Goal: Task Accomplishment & Management: Manage account settings

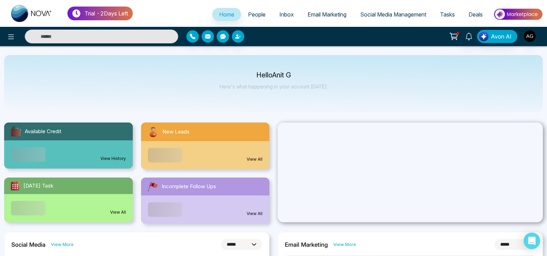
select select "*"
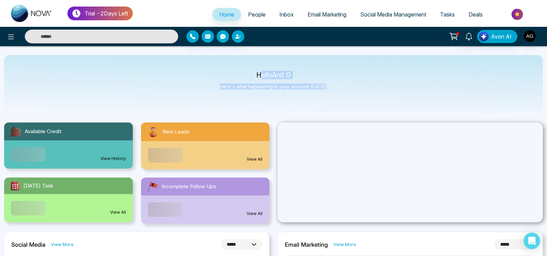
drag, startPoint x: 257, startPoint y: 74, endPoint x: 326, endPoint y: 87, distance: 70.0
click at [326, 87] on div "Hello Anit G Here's what happening in your account [DATE]." at bounding box center [273, 83] width 539 height 57
drag, startPoint x: 326, startPoint y: 87, endPoint x: 247, endPoint y: 72, distance: 80.6
click at [247, 72] on div "Hello Anit G Here's what happening in your account [DATE]." at bounding box center [273, 83] width 539 height 57
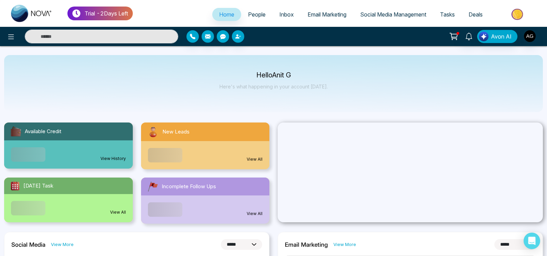
click at [247, 72] on div "Hello Anit G Here's what happening in your account [DATE]." at bounding box center [273, 83] width 539 height 57
click at [253, 13] on span "People" at bounding box center [257, 14] width 18 height 7
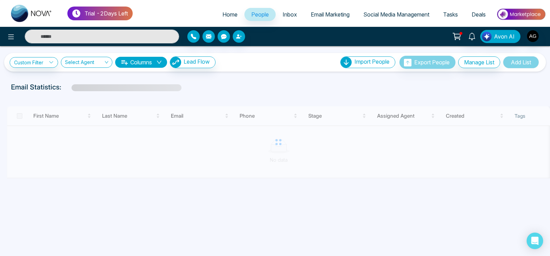
click at [228, 14] on span "Home" at bounding box center [230, 14] width 15 height 7
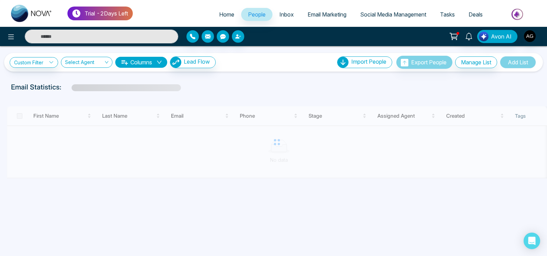
select select "*"
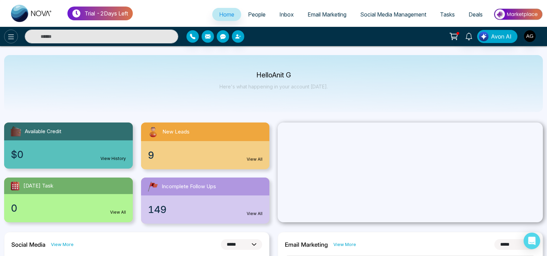
click at [13, 40] on icon at bounding box center [11, 37] width 8 height 8
click at [13, 37] on icon at bounding box center [11, 36] width 6 height 5
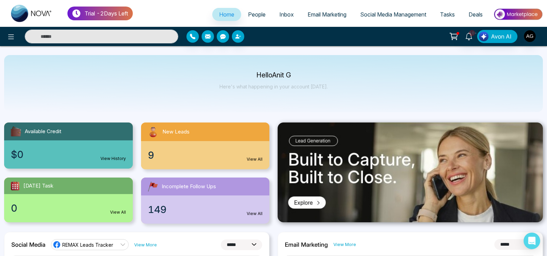
select select "*"
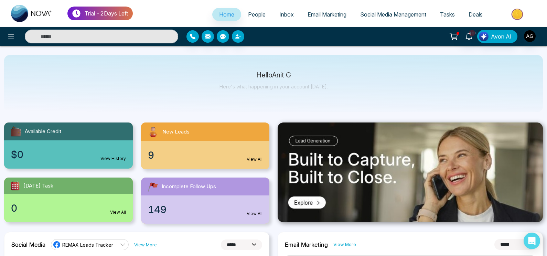
scroll to position [25, 0]
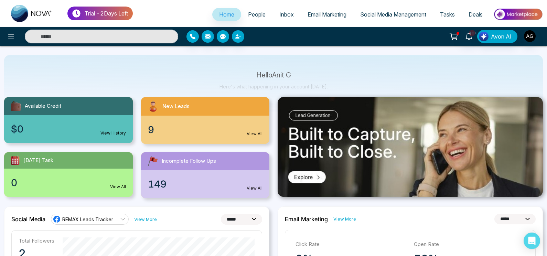
click at [80, 121] on div "$0 View History" at bounding box center [68, 129] width 129 height 28
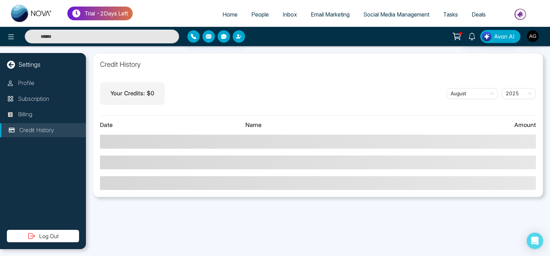
click at [232, 13] on span "Home" at bounding box center [230, 14] width 15 height 7
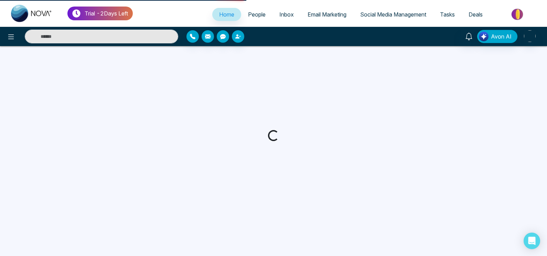
select select "*"
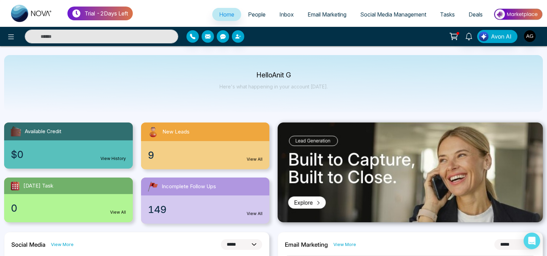
click at [234, 158] on div "9 View All" at bounding box center [205, 155] width 129 height 28
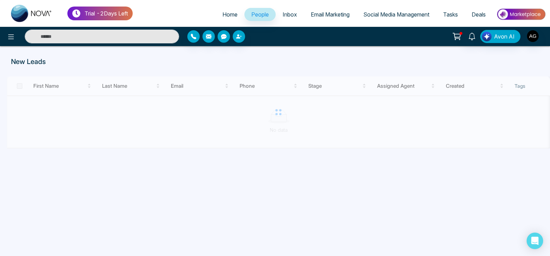
click at [229, 15] on span "Home" at bounding box center [230, 14] width 15 height 7
select select "*"
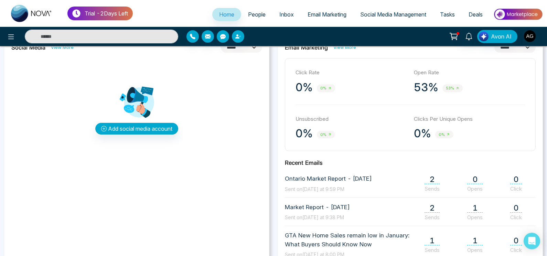
scroll to position [204, 0]
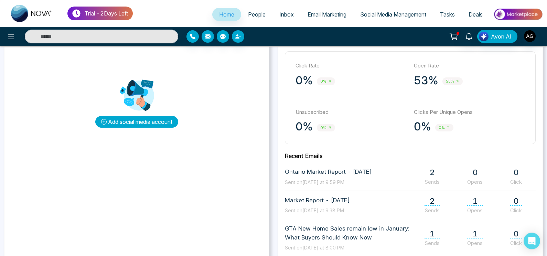
click at [141, 125] on button "Add social media account" at bounding box center [136, 122] width 83 height 12
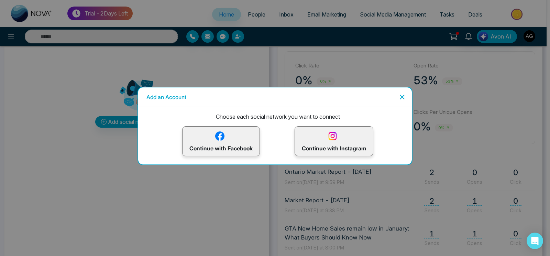
click at [232, 136] on p "Continue with Facebook" at bounding box center [221, 141] width 63 height 22
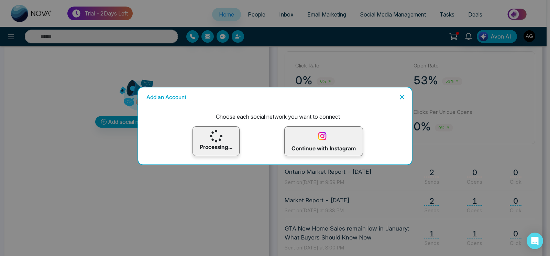
click at [402, 95] on icon "Close" at bounding box center [402, 97] width 8 height 8
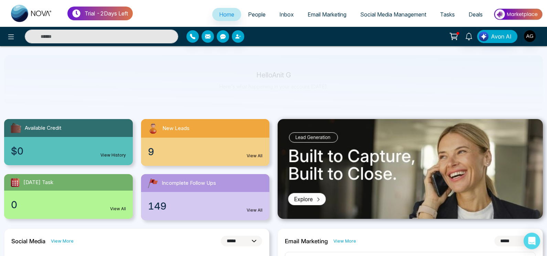
scroll to position [0, 0]
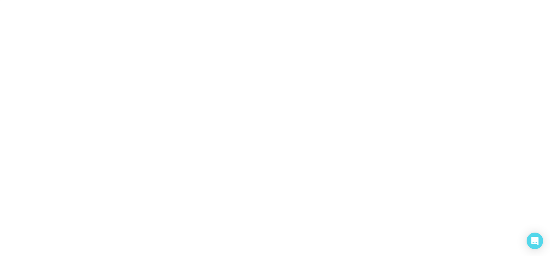
click at [245, 87] on body "/dashboard" at bounding box center [275, 128] width 550 height 256
select select "*"
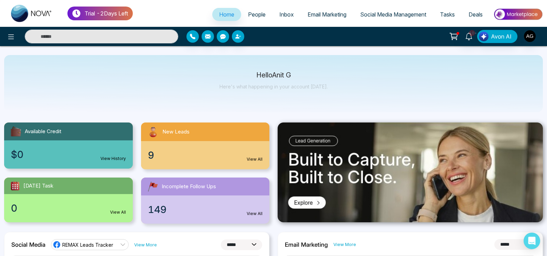
scroll to position [11, 0]
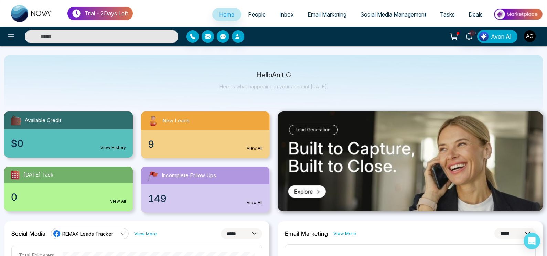
click at [212, 80] on div "Hello Anit G Here's what happening in your account today." at bounding box center [273, 83] width 539 height 57
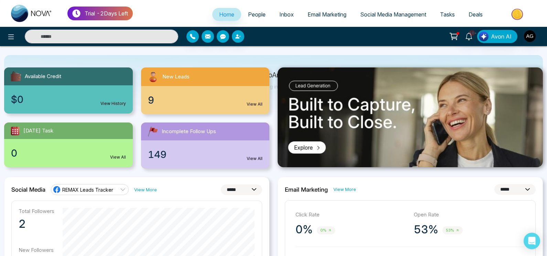
scroll to position [0, 0]
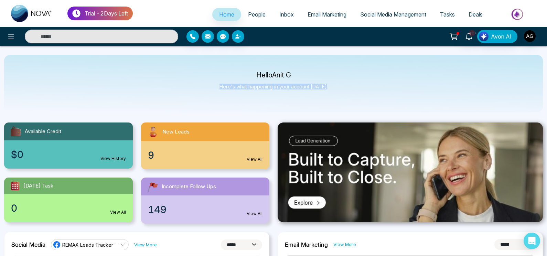
drag, startPoint x: 222, startPoint y: 86, endPoint x: 348, endPoint y: 94, distance: 126.8
click at [348, 94] on div "Hello Anit G Here's what happening in your account today." at bounding box center [273, 83] width 539 height 57
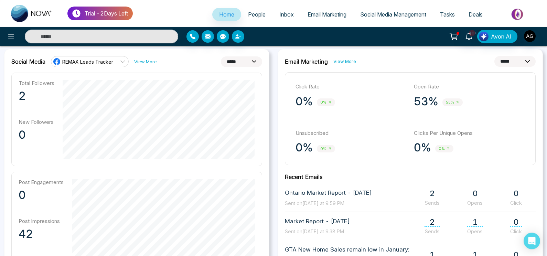
scroll to position [184, 0]
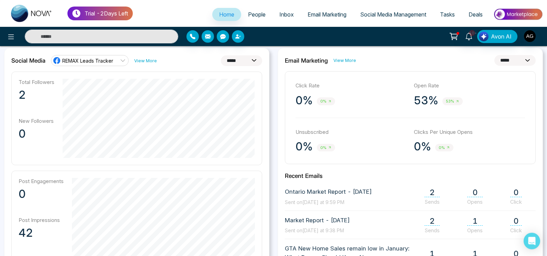
click at [246, 54] on div "**********" at bounding box center [136, 209] width 265 height 323
click at [221, 55] on select "**********" at bounding box center [241, 60] width 41 height 11
select select "*"
click option "*****" at bounding box center [0, 0] width 0 height 0
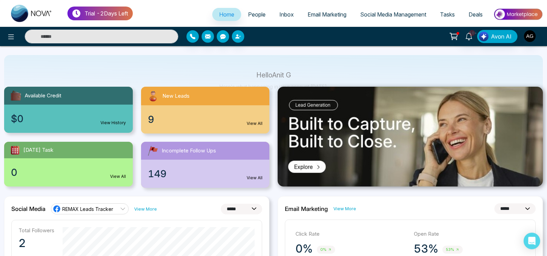
scroll to position [0, 0]
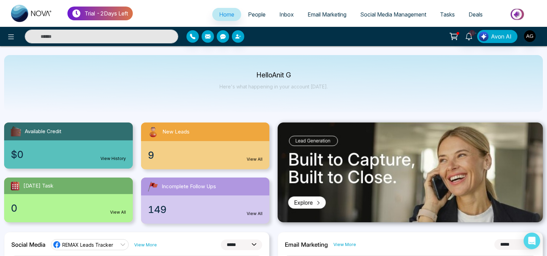
select select "*"
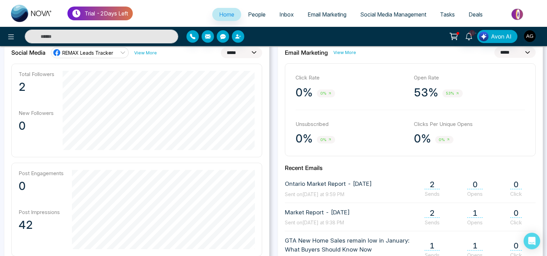
scroll to position [152, 0]
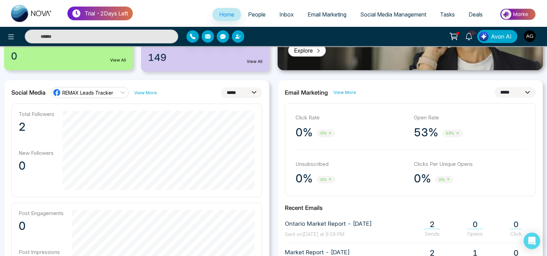
click at [494, 87] on select "**********" at bounding box center [514, 92] width 41 height 11
select select "*"
click option "*****" at bounding box center [0, 0] width 0 height 0
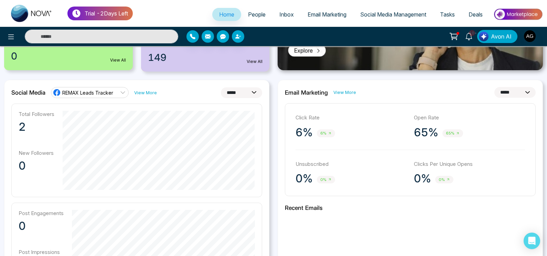
click at [221, 87] on select "**********" at bounding box center [241, 92] width 41 height 11
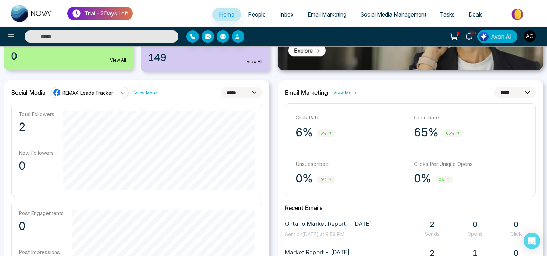
select select "*"
click option "*********" at bounding box center [0, 0] width 0 height 0
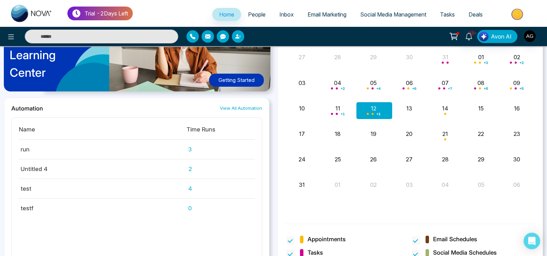
scroll to position [573, 0]
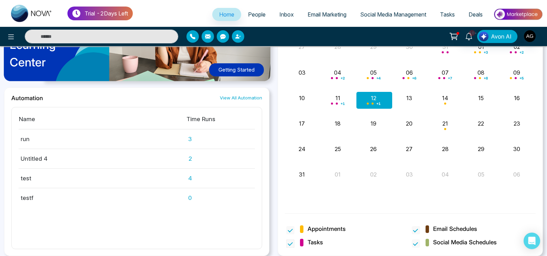
click at [289, 242] on span at bounding box center [290, 243] width 8 height 8
click at [291, 226] on span at bounding box center [290, 230] width 8 height 8
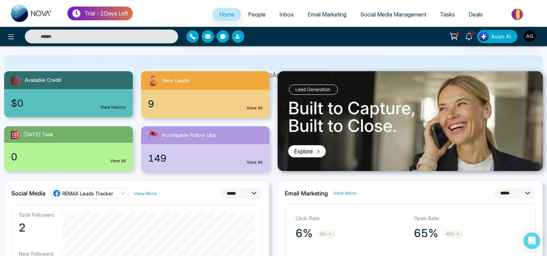
scroll to position [0, 0]
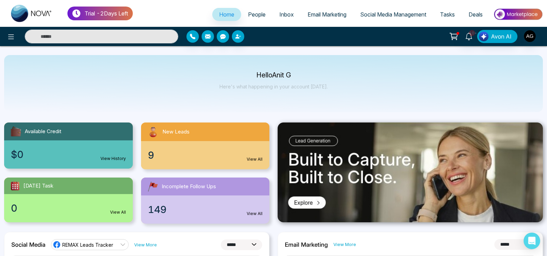
select select "*"
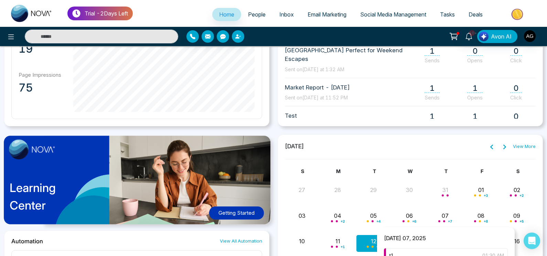
scroll to position [424, 0]
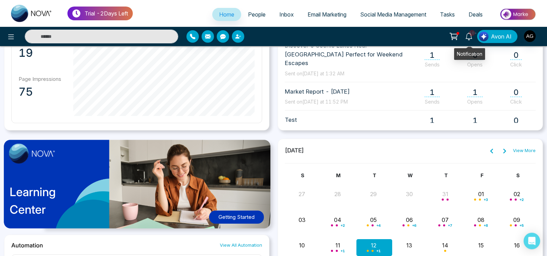
click at [465, 35] on link "10+" at bounding box center [469, 36] width 17 height 12
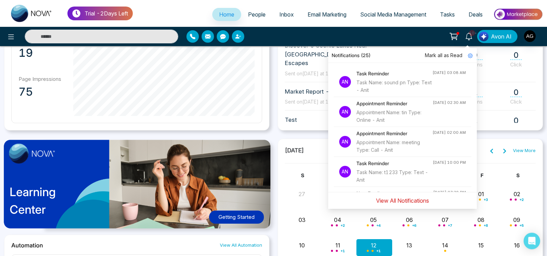
click at [413, 202] on button "View All Notifications" at bounding box center [403, 200] width 62 height 13
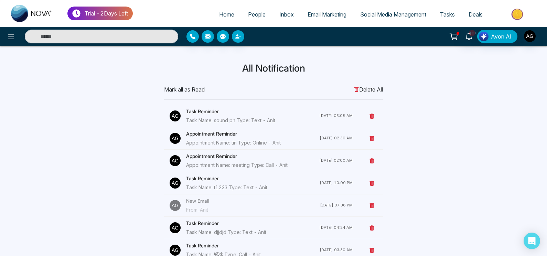
click at [364, 87] on span "Delete All" at bounding box center [368, 89] width 29 height 8
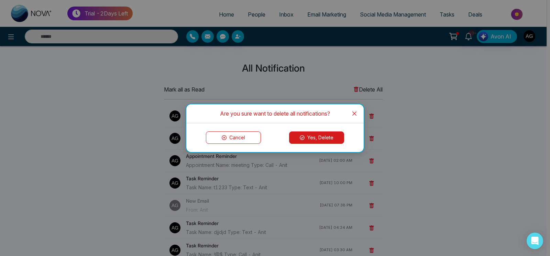
click at [233, 142] on button "Cancel" at bounding box center [233, 137] width 55 height 12
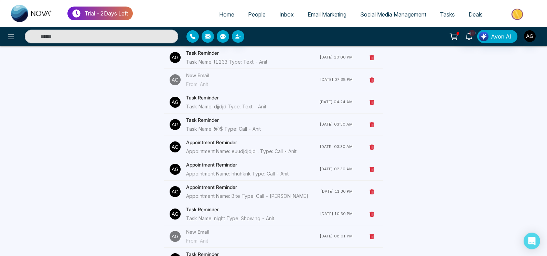
scroll to position [126, 0]
click at [370, 144] on icon at bounding box center [372, 147] width 6 height 6
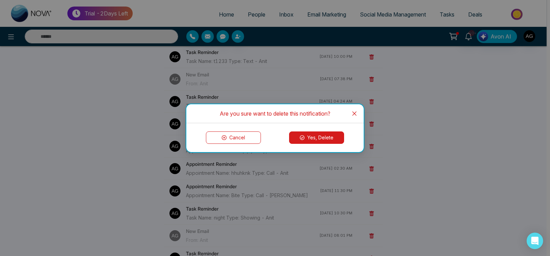
click at [299, 137] on button "Yes, Delete" at bounding box center [316, 137] width 55 height 12
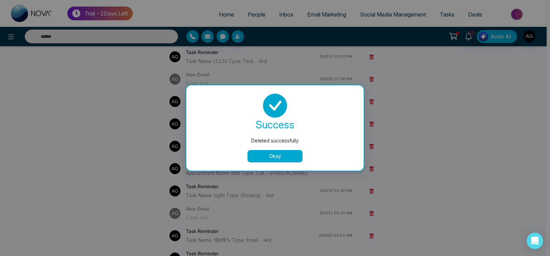
click at [285, 154] on button "Okay" at bounding box center [275, 156] width 55 height 12
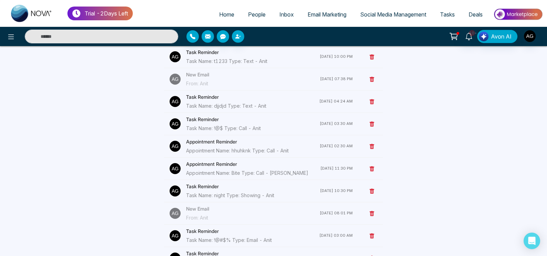
click at [226, 8] on ul "Home People Inbox Email Marketing Social Media Management Tasks Deals" at bounding box center [338, 15] width 410 height 19
click at [226, 14] on span "Home" at bounding box center [226, 14] width 15 height 7
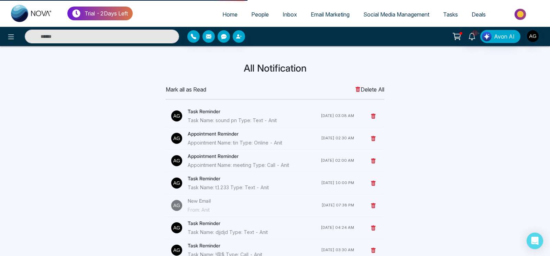
select select "*"
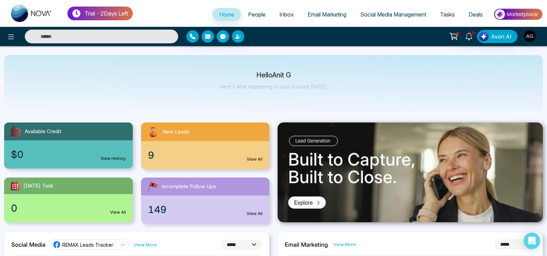
click at [110, 37] on input "text" at bounding box center [101, 37] width 153 height 14
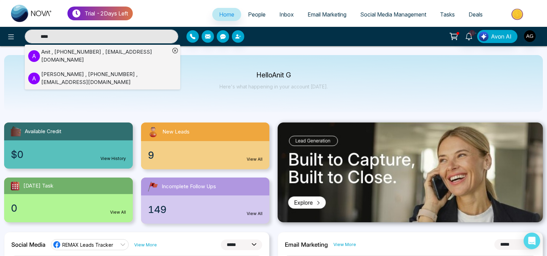
type input "****"
click at [87, 55] on div "Anit , +919930053035 , anit@mmnovatech.com" at bounding box center [105, 55] width 129 height 15
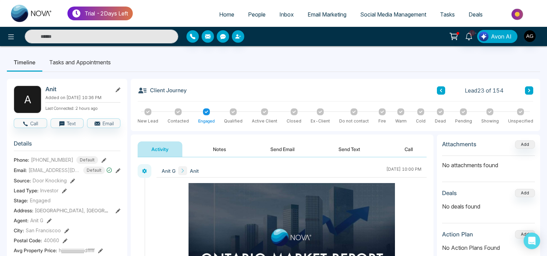
click at [222, 20] on link "Home" at bounding box center [226, 14] width 29 height 13
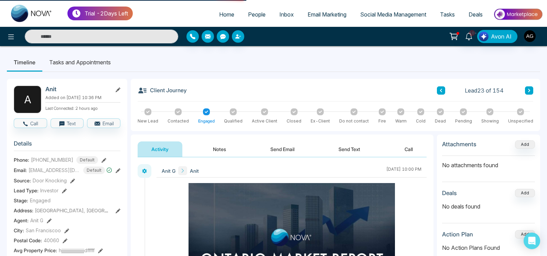
select select "*"
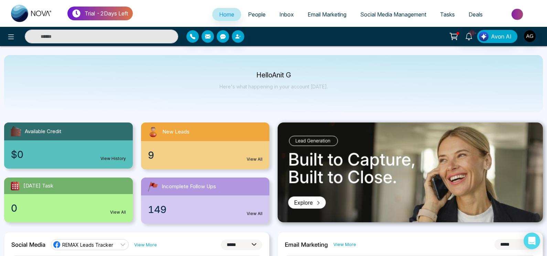
click at [20, 31] on div at bounding box center [98, 37] width 160 height 14
click at [17, 32] on div at bounding box center [91, 37] width 182 height 14
click at [7, 36] on icon at bounding box center [11, 37] width 8 height 8
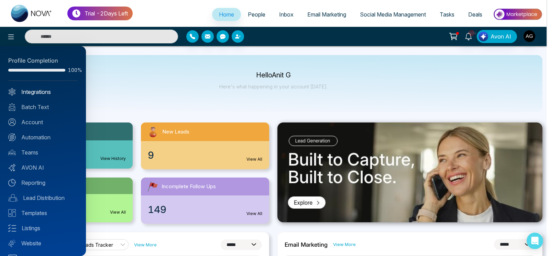
click at [31, 95] on link "Integrations" at bounding box center [42, 92] width 69 height 8
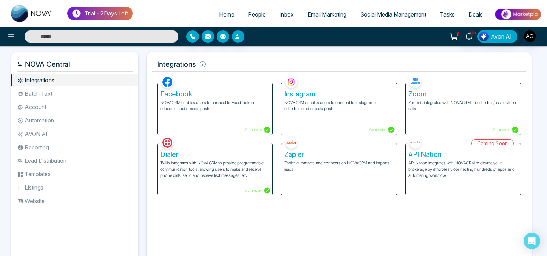
click at [34, 92] on li "Batch Text" at bounding box center [74, 94] width 127 height 12
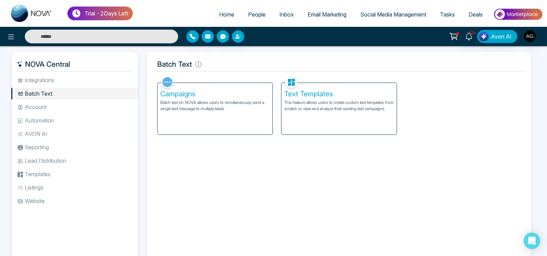
click at [54, 108] on li "Account" at bounding box center [74, 107] width 127 height 12
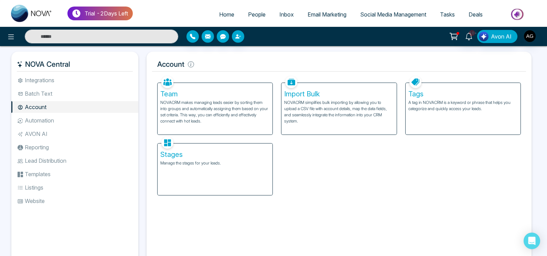
click at [56, 192] on li "Listings" at bounding box center [74, 188] width 127 height 12
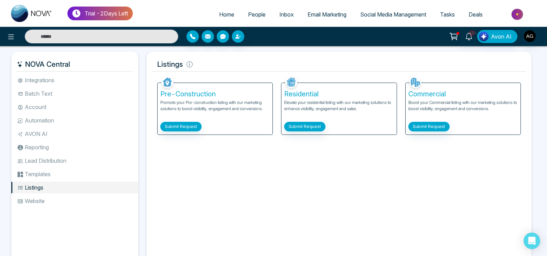
click at [64, 177] on li "Templates" at bounding box center [74, 174] width 127 height 12
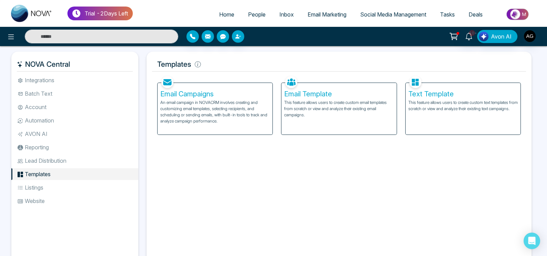
click at [54, 187] on li "Listings" at bounding box center [74, 188] width 127 height 12
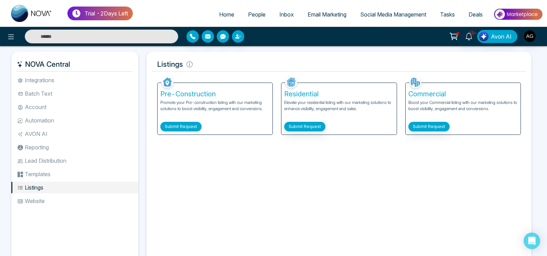
click at [184, 126] on button "Submit Request" at bounding box center [180, 127] width 41 height 10
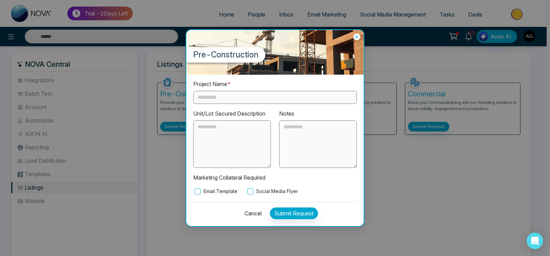
click at [247, 94] on input "text" at bounding box center [275, 97] width 164 height 13
type input "**"
click at [254, 193] on label "Social Media Flyer" at bounding box center [272, 191] width 52 height 8
click at [279, 211] on button "Submit Request" at bounding box center [294, 213] width 48 height 12
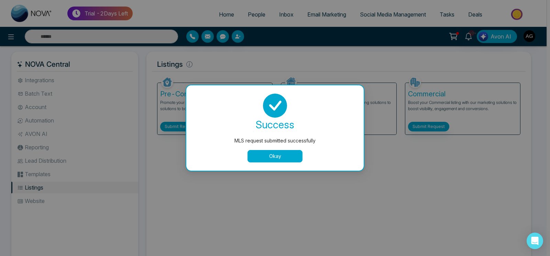
click at [292, 156] on button "Okay" at bounding box center [275, 156] width 55 height 12
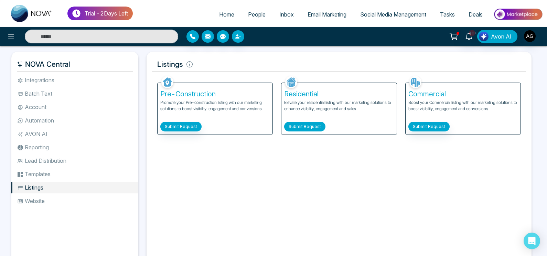
click at [307, 123] on button "Submit Request" at bounding box center [304, 127] width 41 height 10
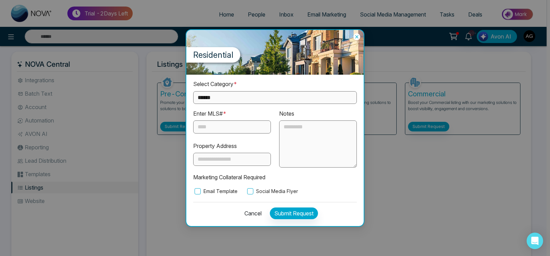
click at [193, 91] on select "**********" at bounding box center [275, 97] width 164 height 13
select select "**********"
click option "**********" at bounding box center [0, 0] width 0 height 0
click at [234, 128] on input "text" at bounding box center [232, 126] width 78 height 13
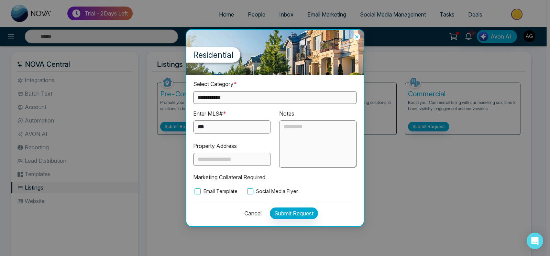
type input "***"
click at [308, 218] on button "Submit Request" at bounding box center [294, 213] width 48 height 12
click at [297, 212] on button "Submit Request" at bounding box center [294, 213] width 48 height 12
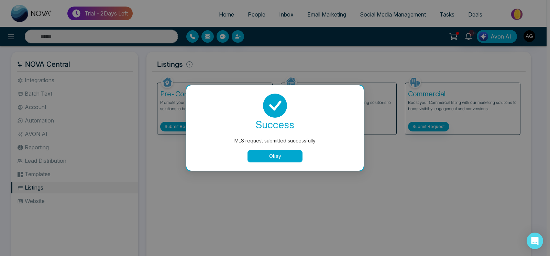
click at [289, 158] on button "Okay" at bounding box center [275, 156] width 55 height 12
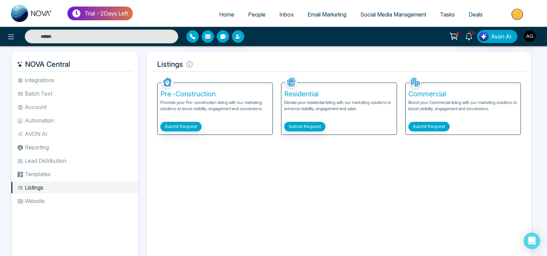
click at [443, 127] on button "Submit Request" at bounding box center [428, 127] width 41 height 10
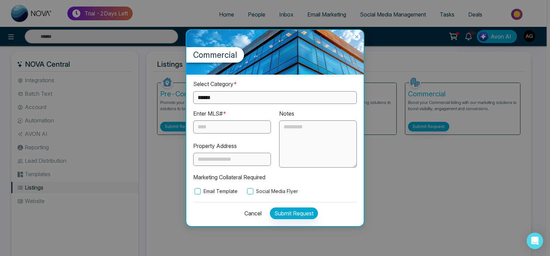
click at [193, 91] on select "**********" at bounding box center [275, 97] width 164 height 13
select select "*********"
click option "*********" at bounding box center [0, 0] width 0 height 0
click at [228, 121] on input "text" at bounding box center [232, 126] width 78 height 13
type input "****"
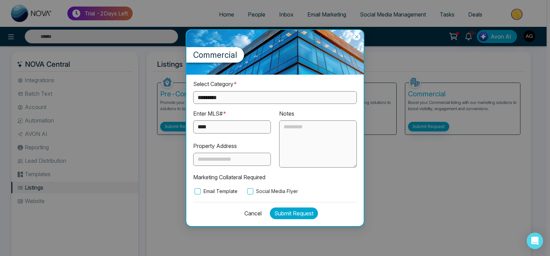
click at [282, 212] on button "Submit Request" at bounding box center [294, 213] width 48 height 12
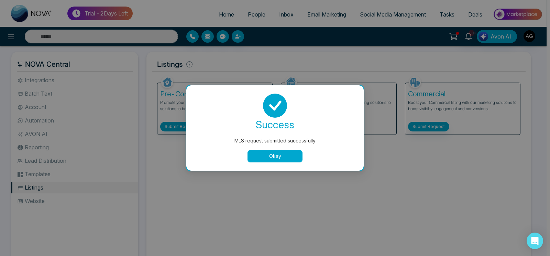
click at [278, 152] on button "Okay" at bounding box center [275, 156] width 55 height 12
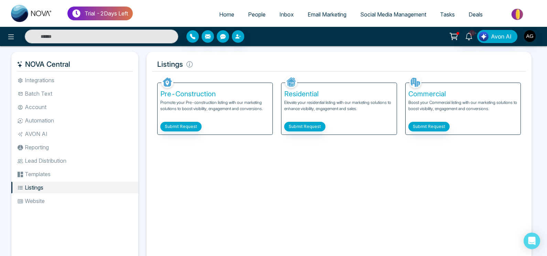
click at [55, 200] on li "Website" at bounding box center [74, 201] width 127 height 12
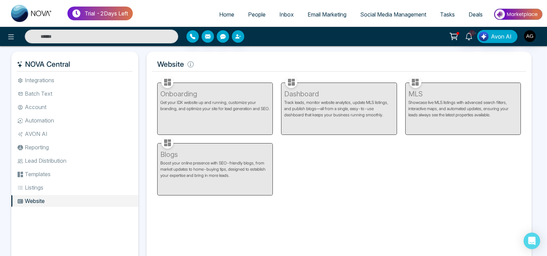
click at [77, 86] on li "Integrations" at bounding box center [74, 80] width 127 height 12
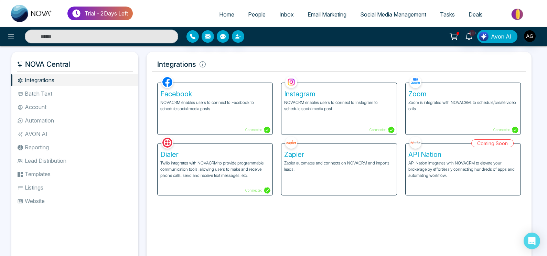
click at [58, 91] on li "Batch Text" at bounding box center [74, 94] width 127 height 12
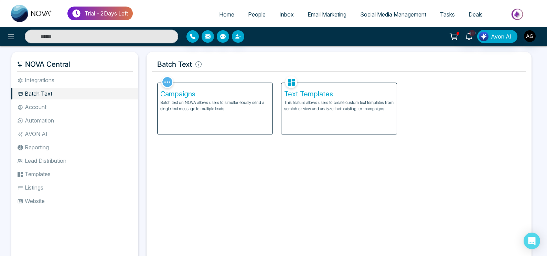
click at [59, 101] on ul "Integrations Batch Text Account Automation AVON AI Reporting Lead Distribution …" at bounding box center [74, 163] width 127 height 179
click at [61, 108] on li "Account" at bounding box center [74, 107] width 127 height 12
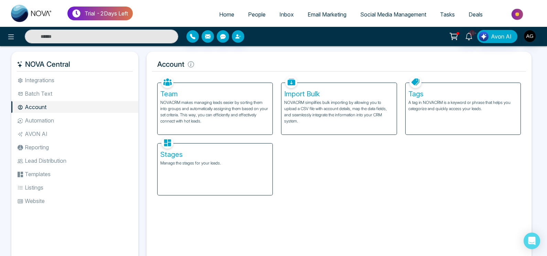
click at [62, 117] on li "Automation" at bounding box center [74, 121] width 127 height 12
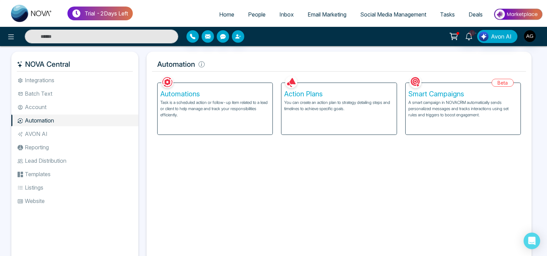
click at [66, 136] on li "AVON AI" at bounding box center [74, 134] width 127 height 12
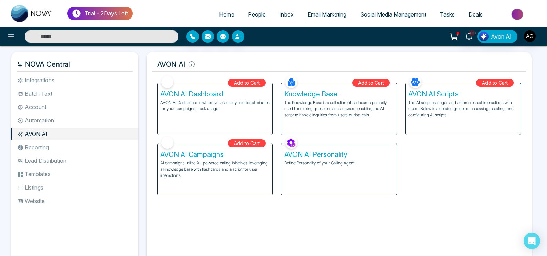
click at [45, 151] on li "Reporting" at bounding box center [74, 147] width 127 height 12
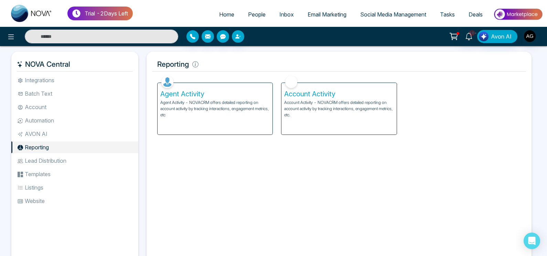
click at [61, 137] on li "AVON AI" at bounding box center [74, 134] width 127 height 12
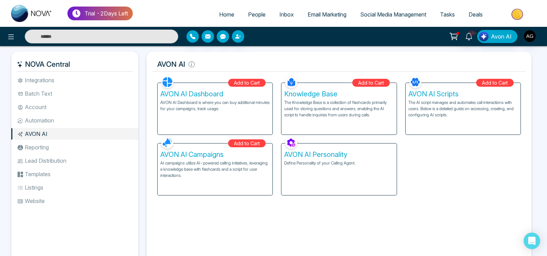
scroll to position [27, 0]
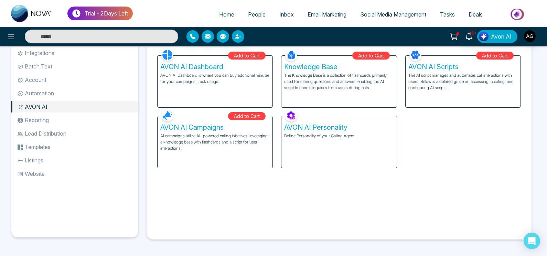
click at [93, 118] on li "Reporting" at bounding box center [74, 120] width 127 height 12
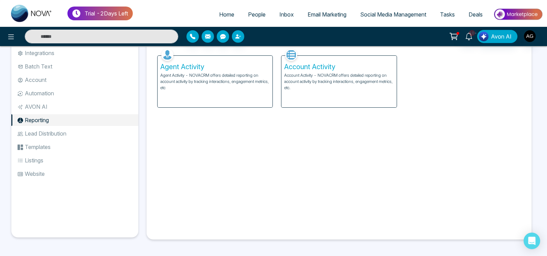
click at [329, 99] on div "Account Activity Account Activity - NOVACRM offers detailed reporting on accoun…" at bounding box center [338, 82] width 115 height 52
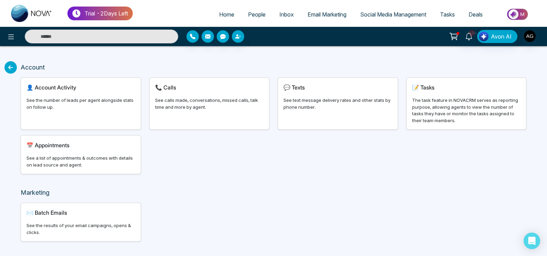
click at [94, 90] on div "👤 Account Activity" at bounding box center [80, 87] width 109 height 8
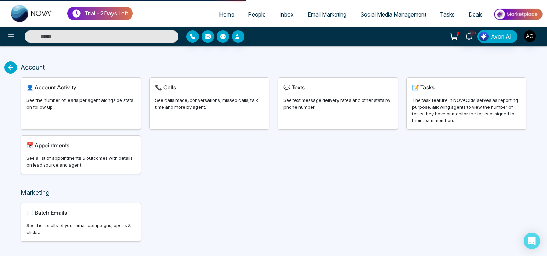
click at [97, 105] on div "See the number of leads per agent alongside stats on follow up." at bounding box center [80, 103] width 109 height 13
click at [11, 66] on icon at bounding box center [10, 67] width 12 height 12
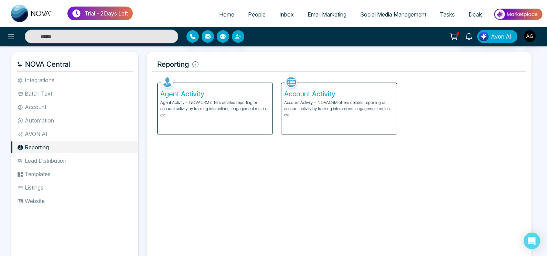
click at [46, 163] on li "Lead Distribution" at bounding box center [74, 161] width 127 height 12
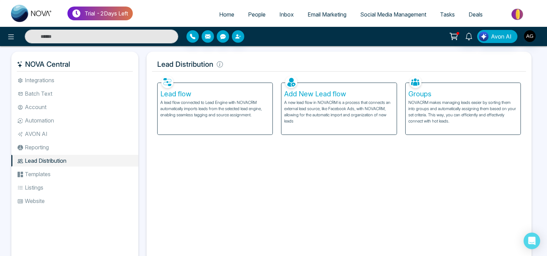
click at [51, 172] on li "Templates" at bounding box center [74, 174] width 127 height 12
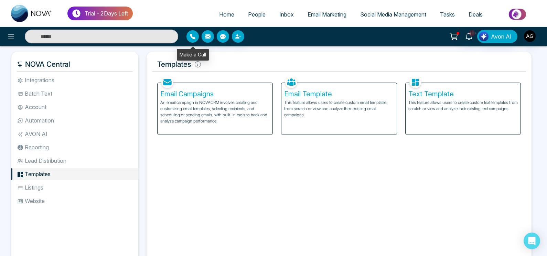
click at [194, 38] on icon "button" at bounding box center [193, 37] width 6 height 6
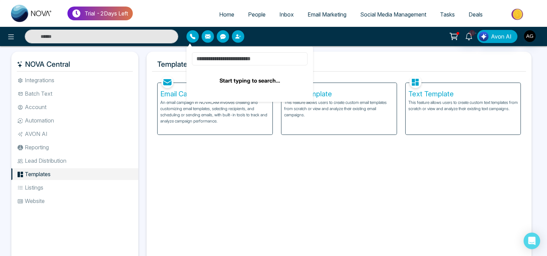
click at [228, 61] on input at bounding box center [250, 58] width 116 height 13
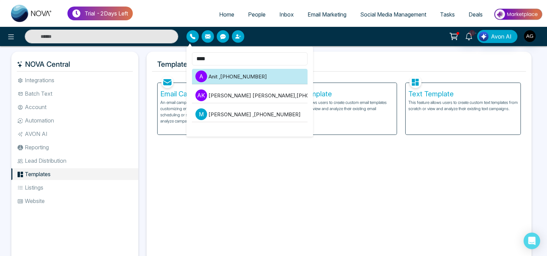
type input "****"
click at [286, 78] on li "A Anit , +919930053035" at bounding box center [250, 76] width 116 height 15
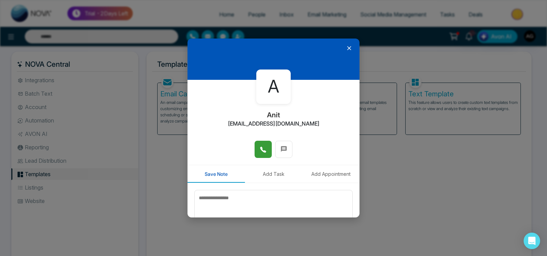
click at [265, 144] on span at bounding box center [263, 149] width 7 height 10
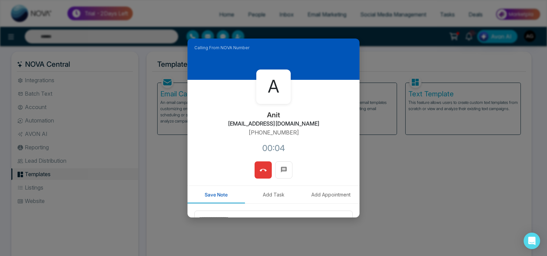
click at [265, 165] on button at bounding box center [263, 169] width 17 height 17
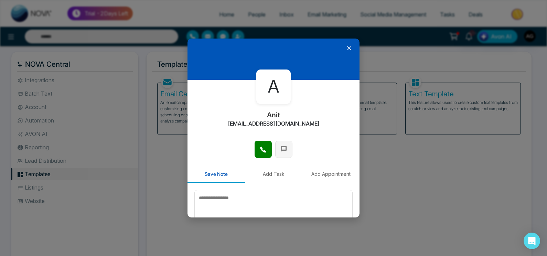
click at [283, 152] on icon at bounding box center [283, 149] width 7 height 7
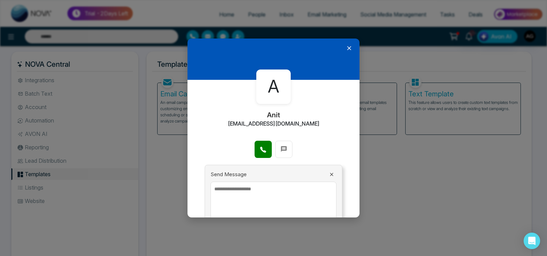
click at [274, 187] on textarea at bounding box center [274, 202] width 126 height 41
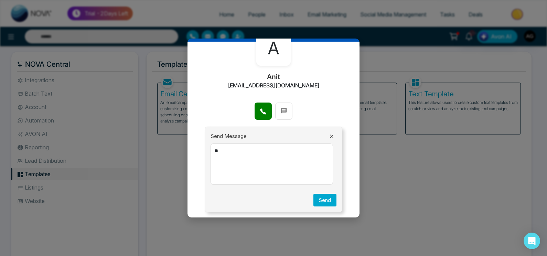
scroll to position [27, 0]
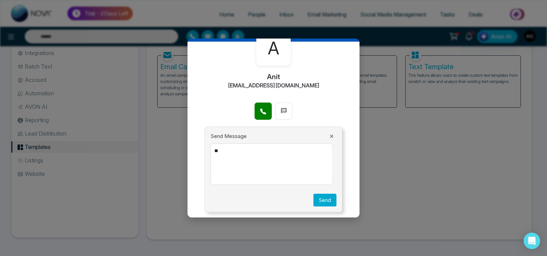
type textarea "**"
click at [330, 204] on button "Send" at bounding box center [324, 200] width 23 height 13
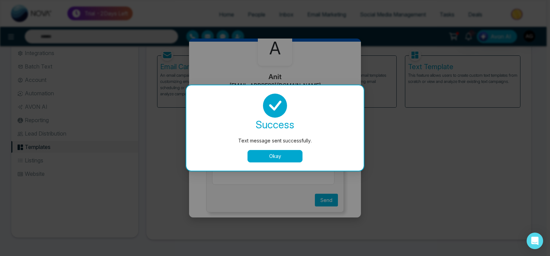
click at [288, 151] on button "Okay" at bounding box center [275, 156] width 55 height 12
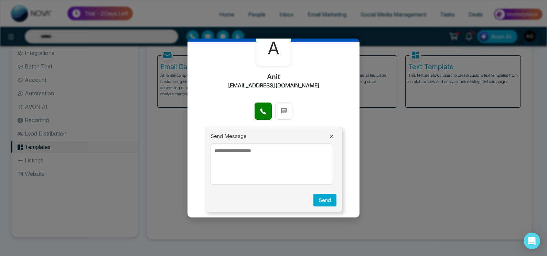
drag, startPoint x: 288, startPoint y: 151, endPoint x: 332, endPoint y: 138, distance: 45.2
click at [332, 143] on textarea at bounding box center [272, 163] width 122 height 41
click at [332, 138] on button at bounding box center [332, 136] width 10 height 6
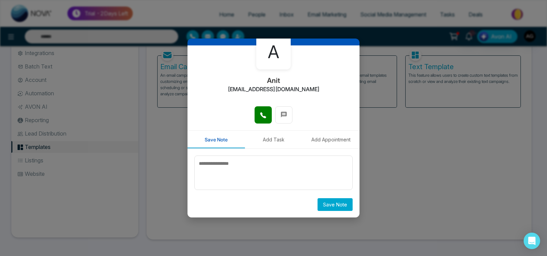
scroll to position [34, 0]
click at [275, 142] on button "Add Task" at bounding box center [273, 140] width 57 height 18
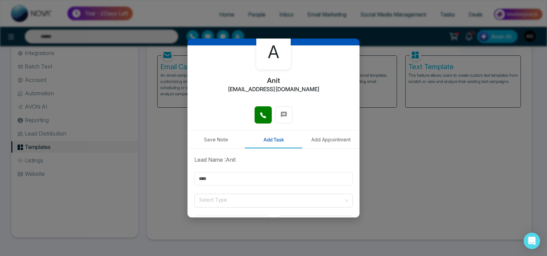
click at [267, 172] on input "text" at bounding box center [273, 178] width 158 height 13
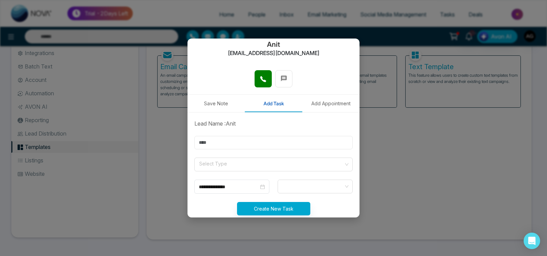
scroll to position [76, 0]
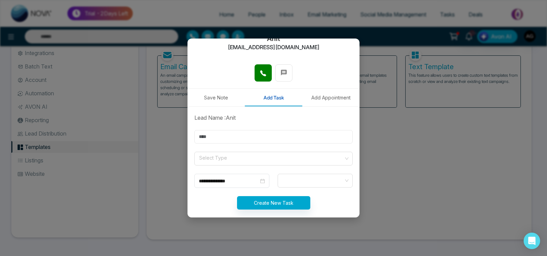
click at [293, 136] on input "text" at bounding box center [273, 136] width 158 height 13
click at [267, 162] on span at bounding box center [270, 158] width 145 height 13
type input "***"
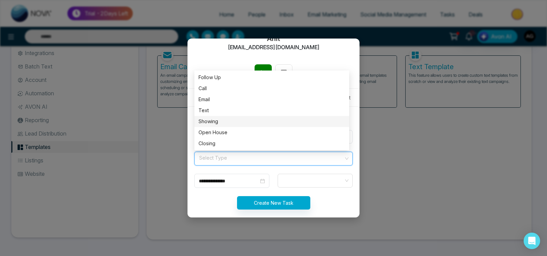
click at [237, 125] on div "Showing" at bounding box center [271, 122] width 147 height 8
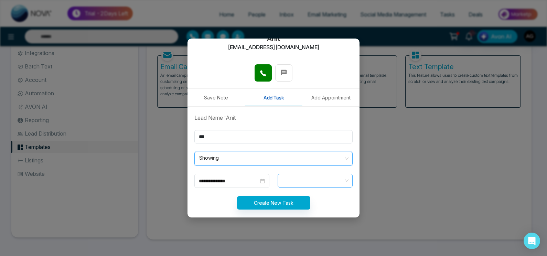
click at [294, 180] on span at bounding box center [314, 181] width 65 height 12
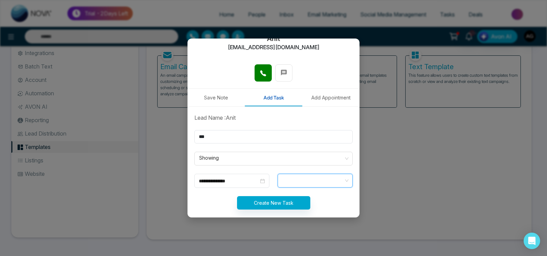
click at [294, 180] on span at bounding box center [314, 181] width 65 height 12
click at [238, 183] on input "**********" at bounding box center [229, 181] width 60 height 8
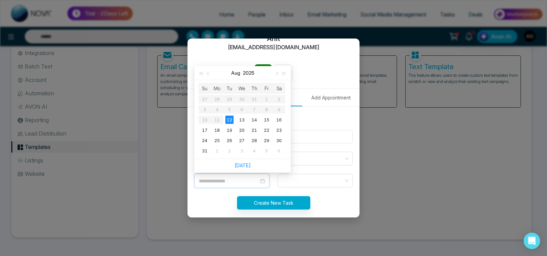
click at [230, 120] on div "12" at bounding box center [229, 120] width 8 height 8
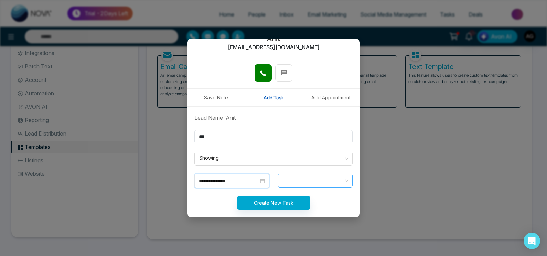
click at [334, 179] on span at bounding box center [314, 181] width 65 height 12
click at [234, 175] on div "**********" at bounding box center [231, 181] width 75 height 14
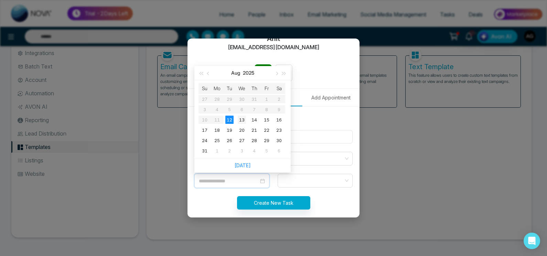
click at [239, 117] on div "13" at bounding box center [242, 120] width 8 height 8
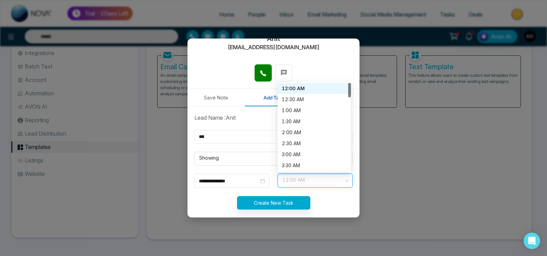
click at [324, 174] on input "search" at bounding box center [313, 179] width 62 height 10
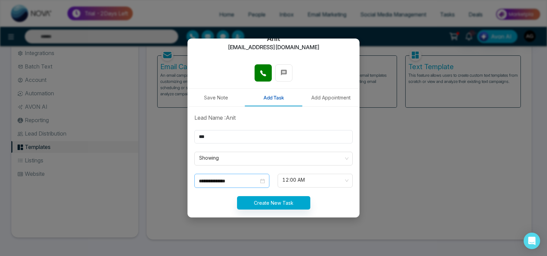
click at [228, 175] on div "**********" at bounding box center [231, 181] width 75 height 14
click at [312, 183] on span "12:00 AM" at bounding box center [314, 181] width 65 height 12
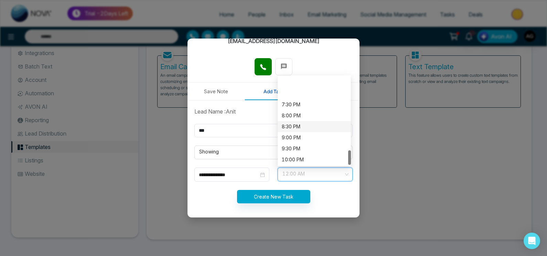
scroll to position [440, 0]
click at [308, 156] on div "11:30 PM" at bounding box center [314, 159] width 65 height 8
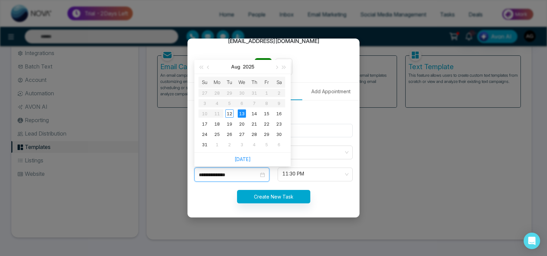
click at [231, 177] on input "**********" at bounding box center [229, 175] width 60 height 8
click at [230, 115] on div "12" at bounding box center [229, 113] width 8 height 8
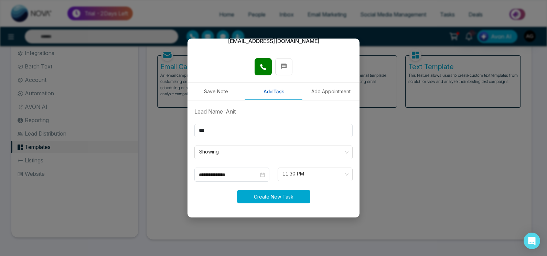
click at [277, 196] on button "Create New Task" at bounding box center [273, 196] width 73 height 13
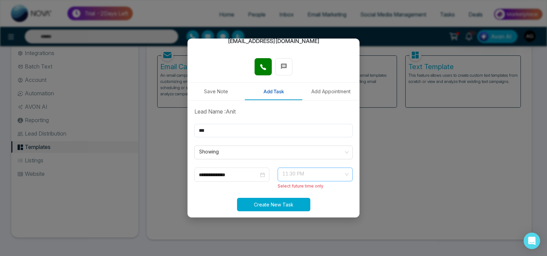
click at [327, 173] on span "11:30 PM" at bounding box center [314, 175] width 65 height 12
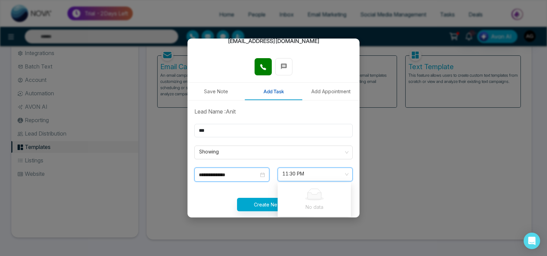
click at [250, 171] on input "**********" at bounding box center [229, 175] width 60 height 8
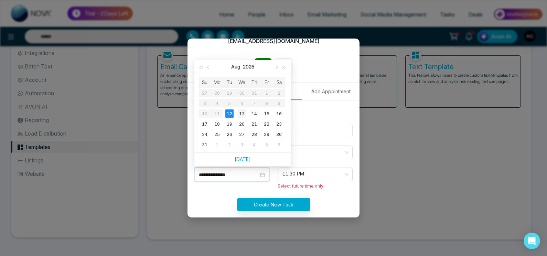
type input "**********"
click at [241, 118] on td "13" at bounding box center [242, 113] width 12 height 10
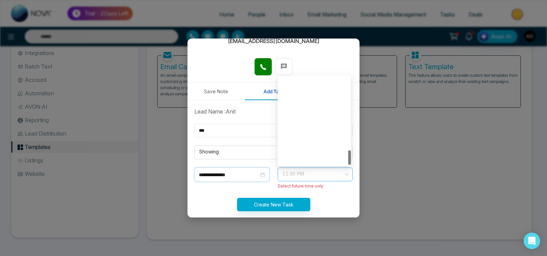
click at [315, 181] on span at bounding box center [313, 174] width 62 height 13
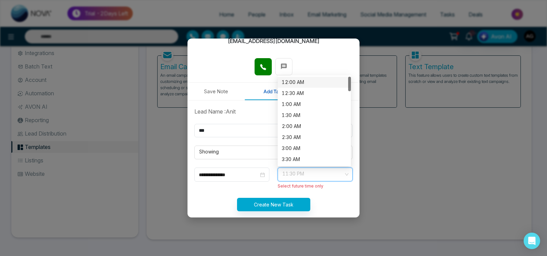
click at [304, 85] on div "12:00 AM" at bounding box center [314, 82] width 65 height 8
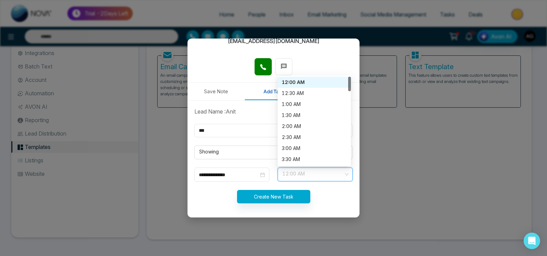
click at [309, 175] on span "12:00 AM" at bounding box center [314, 175] width 65 height 12
click at [306, 95] on div "12:30 AM" at bounding box center [314, 93] width 65 height 8
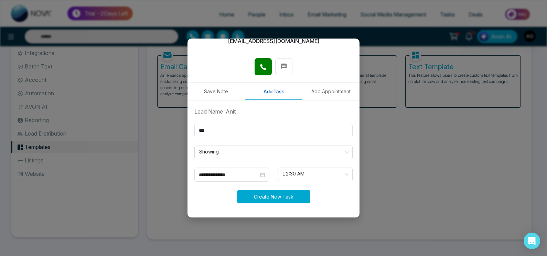
click at [294, 197] on button "Create New Task" at bounding box center [273, 196] width 73 height 13
type input "**********"
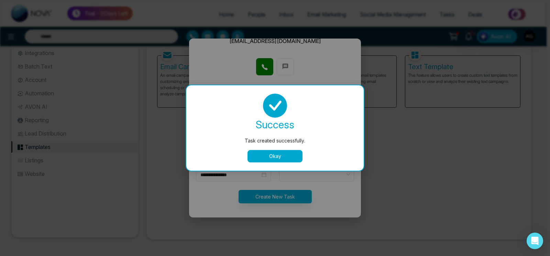
click at [287, 157] on button "Okay" at bounding box center [275, 156] width 55 height 12
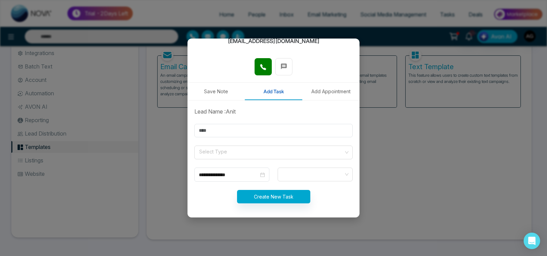
click at [325, 88] on button "Add Appointment" at bounding box center [330, 92] width 57 height 18
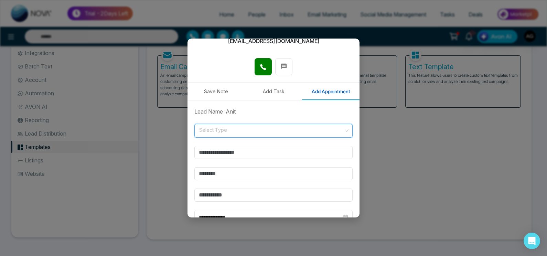
click at [229, 134] on input "search" at bounding box center [270, 129] width 145 height 10
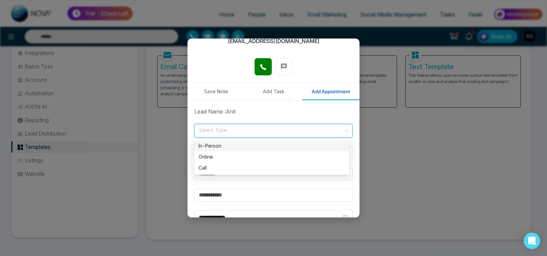
click at [237, 148] on div "In-Person" at bounding box center [271, 146] width 147 height 8
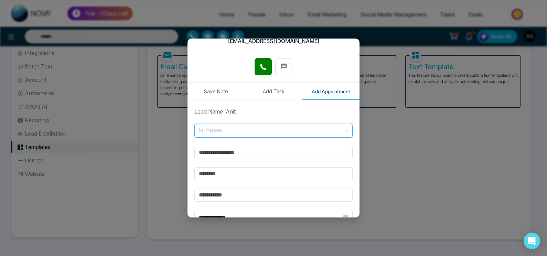
click at [282, 131] on span "In-Person" at bounding box center [273, 131] width 149 height 12
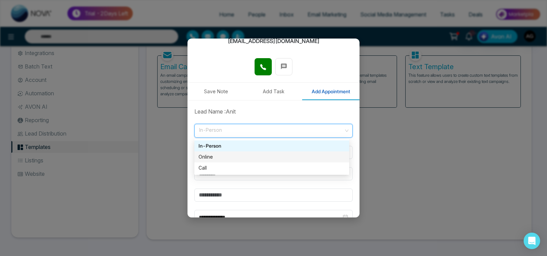
click at [283, 156] on div "Online" at bounding box center [271, 157] width 147 height 8
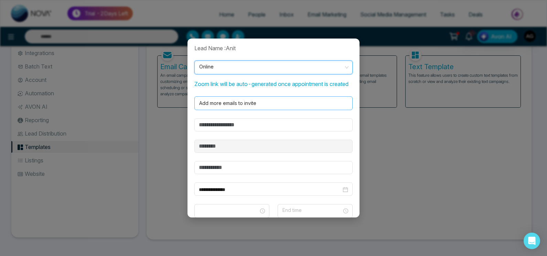
scroll to position [146, 0]
click at [239, 131] on input "text" at bounding box center [273, 124] width 158 height 13
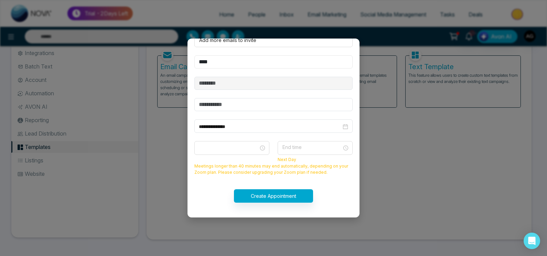
type input "****"
click at [282, 106] on input "text" at bounding box center [273, 104] width 158 height 13
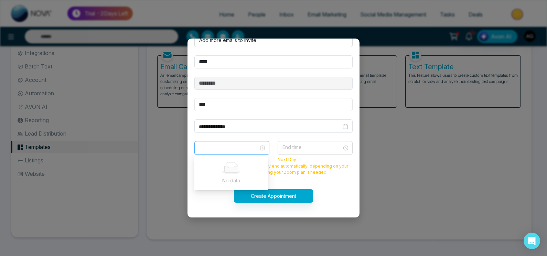
click at [251, 146] on span at bounding box center [231, 148] width 65 height 12
type input "***"
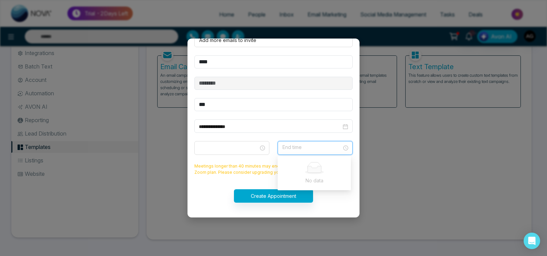
click at [320, 149] on input "search" at bounding box center [313, 146] width 62 height 10
click at [233, 148] on span at bounding box center [231, 148] width 65 height 12
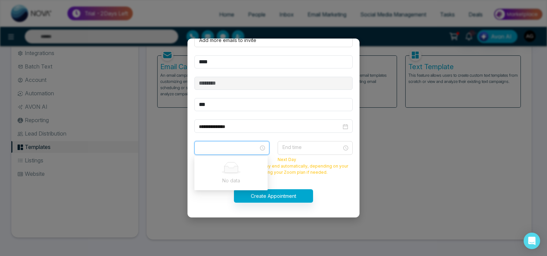
click at [233, 148] on span at bounding box center [231, 148] width 65 height 12
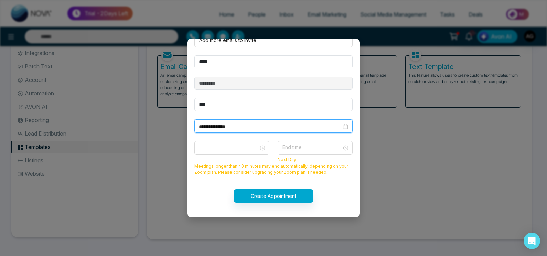
click at [268, 127] on input "**********" at bounding box center [270, 127] width 142 height 8
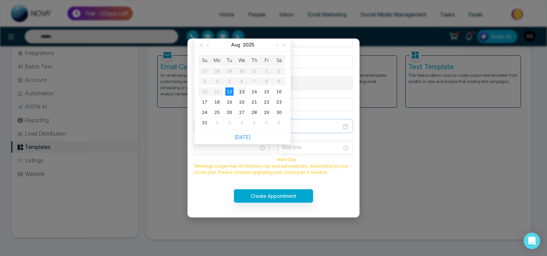
type input "**********"
click at [238, 91] on div "13" at bounding box center [242, 91] width 8 height 8
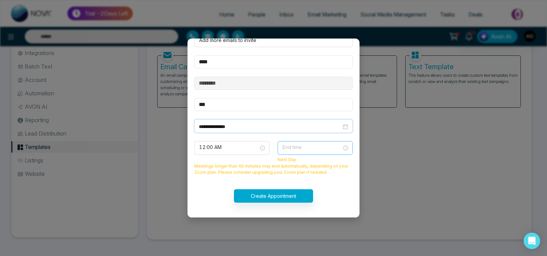
click at [311, 151] on input "search" at bounding box center [313, 146] width 62 height 10
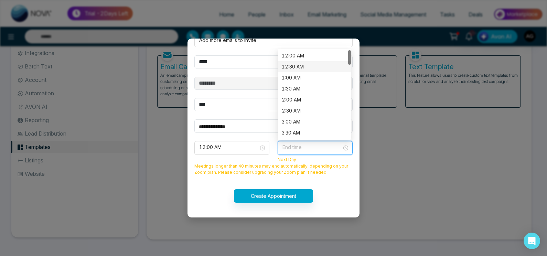
click at [310, 64] on div "12:30 AM" at bounding box center [314, 67] width 65 height 8
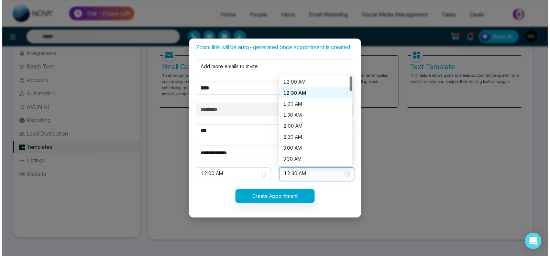
scroll to position [190, 0]
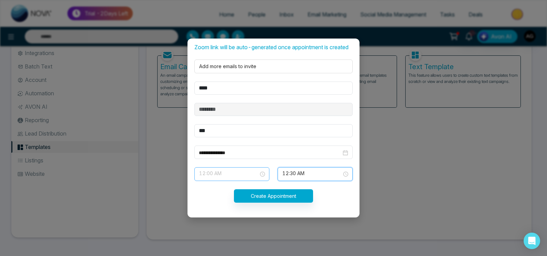
click at [229, 171] on span "12:00 AM" at bounding box center [231, 174] width 65 height 12
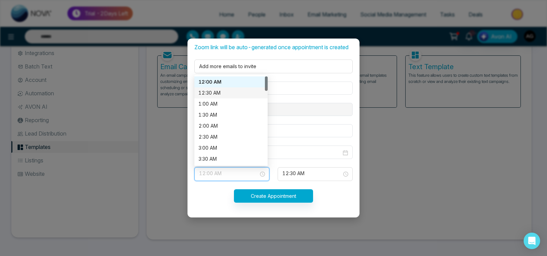
click at [240, 91] on div "12:30 AM" at bounding box center [230, 93] width 65 height 8
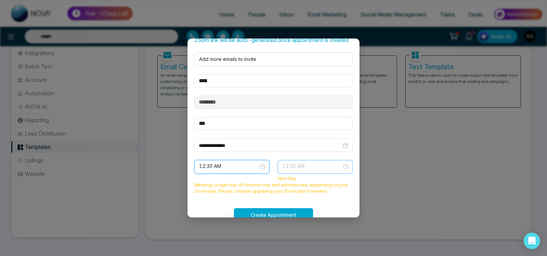
click at [302, 173] on span "12:30 AM" at bounding box center [314, 167] width 65 height 12
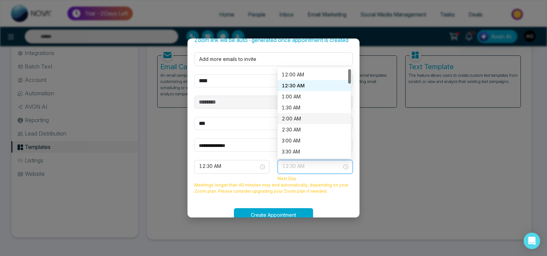
click at [322, 121] on div "2:00 AM" at bounding box center [314, 118] width 73 height 11
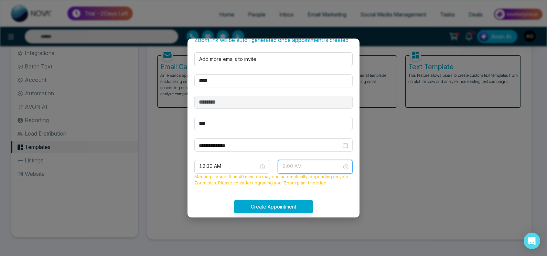
click at [309, 168] on input "search" at bounding box center [313, 165] width 62 height 10
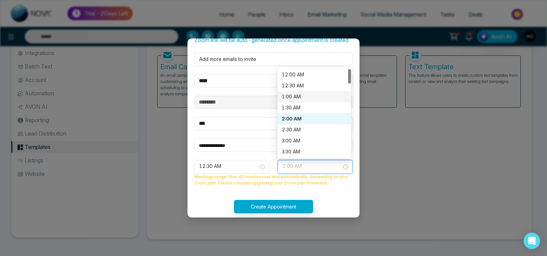
click at [302, 99] on div "1:00 AM" at bounding box center [314, 96] width 73 height 11
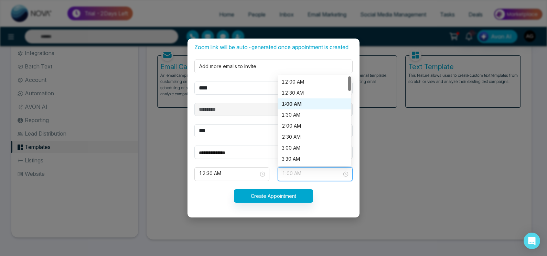
click at [317, 168] on span "1:00 AM" at bounding box center [314, 174] width 65 height 12
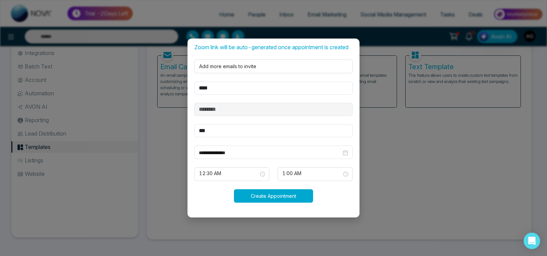
click at [279, 196] on button "Create Appointment" at bounding box center [273, 195] width 79 height 13
type input "**********"
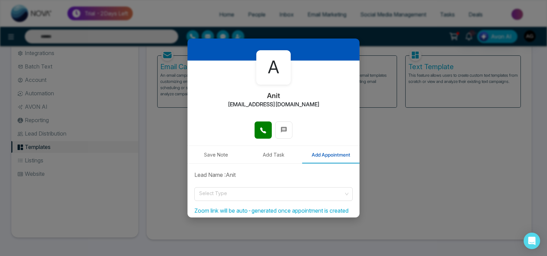
scroll to position [0, 0]
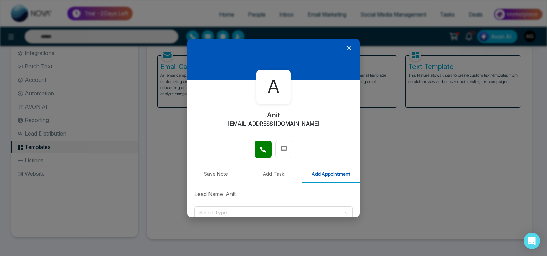
click at [346, 47] on icon at bounding box center [349, 48] width 7 height 7
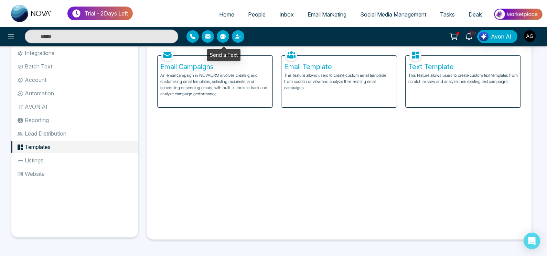
click at [225, 37] on icon "button" at bounding box center [223, 36] width 6 height 5
click at [337, 183] on div "Facebook NOVACRM enables users to connect to Facebook to schedule social media …" at bounding box center [339, 140] width 374 height 187
click at [446, 19] on link "Tasks" at bounding box center [447, 14] width 29 height 13
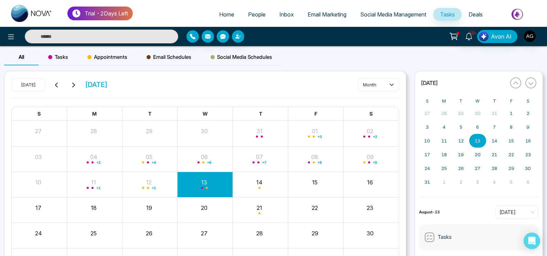
click at [112, 56] on span "Appointments" at bounding box center [107, 57] width 40 height 8
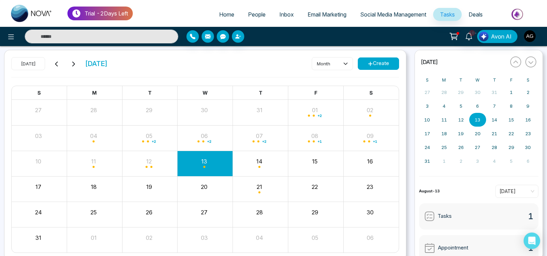
scroll to position [26, 0]
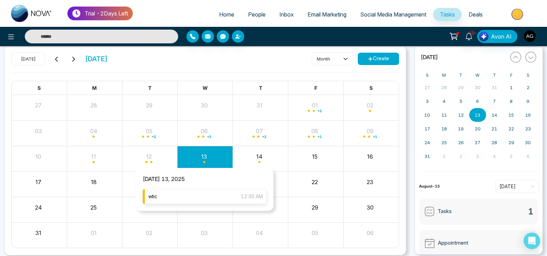
click at [214, 197] on div "wtic 12:30 AM" at bounding box center [205, 196] width 124 height 15
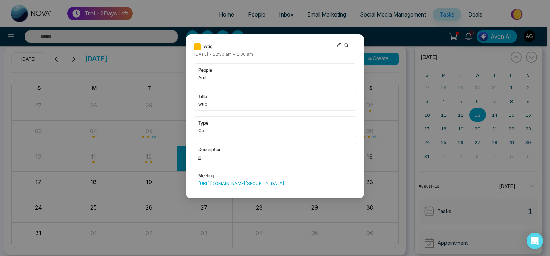
click at [338, 43] on icon at bounding box center [338, 45] width 5 height 5
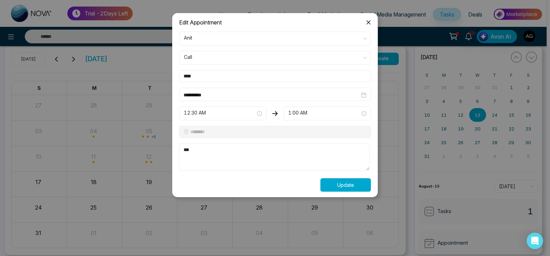
click at [334, 184] on button "Update" at bounding box center [346, 184] width 51 height 13
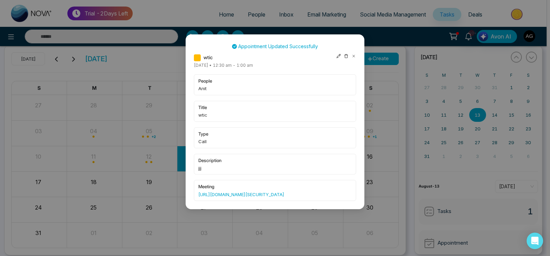
click at [339, 57] on icon at bounding box center [339, 56] width 4 height 4
type input "**********"
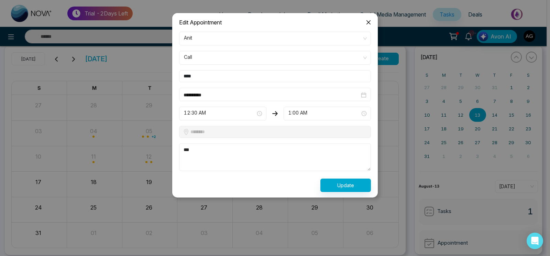
click at [369, 21] on icon "close" at bounding box center [369, 23] width 6 height 6
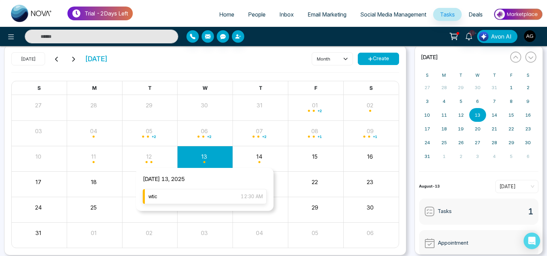
click at [221, 194] on div "wtic 12:30 AM" at bounding box center [205, 196] width 124 height 15
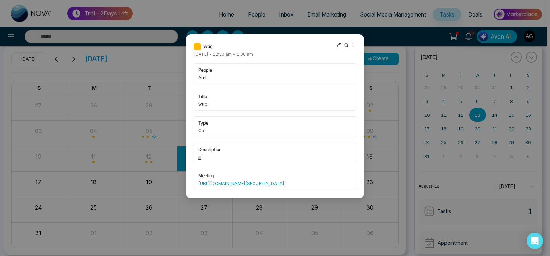
drag, startPoint x: 193, startPoint y: 180, endPoint x: 310, endPoint y: 190, distance: 117.4
click at [310, 190] on div "wtic Wednesday August-13-2025 • 12:30 am - 1:00 am people Anit title wtic type …" at bounding box center [275, 116] width 179 height 164
click at [310, 187] on link "https://us05web.zoom.us/j/82922416069?pwd=Q97lBOa8uQefa8bPGDWJTuSaCAceAa.1" at bounding box center [274, 183] width 153 height 7
click at [340, 45] on icon at bounding box center [338, 45] width 5 height 5
type input "**********"
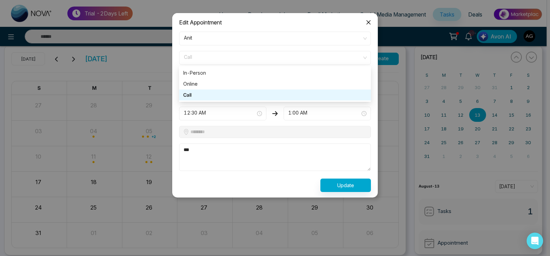
drag, startPoint x: 208, startPoint y: 59, endPoint x: 175, endPoint y: 57, distance: 33.1
click at [175, 57] on div "**********" at bounding box center [275, 111] width 206 height 171
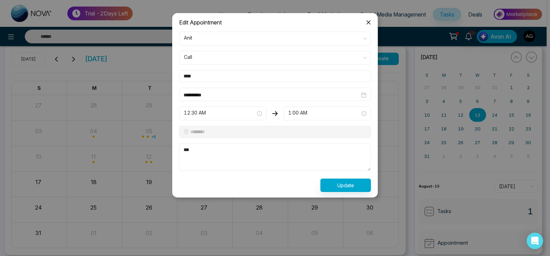
click at [373, 23] on span "Close" at bounding box center [368, 22] width 19 height 19
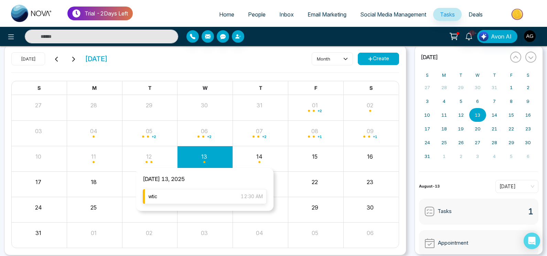
click at [207, 198] on div "wtic 12:30 AM" at bounding box center [205, 196] width 124 height 15
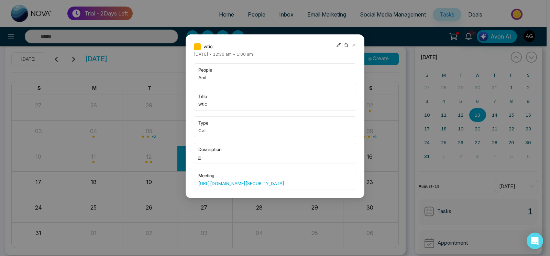
click at [338, 46] on icon at bounding box center [338, 45] width 5 height 5
type input "**********"
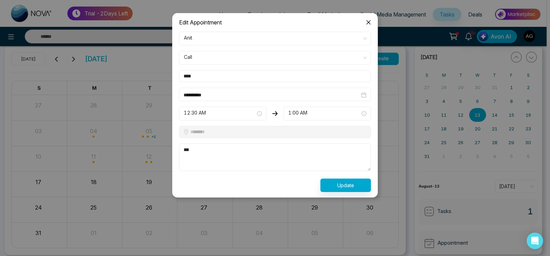
click at [369, 22] on icon "close" at bounding box center [369, 22] width 4 height 4
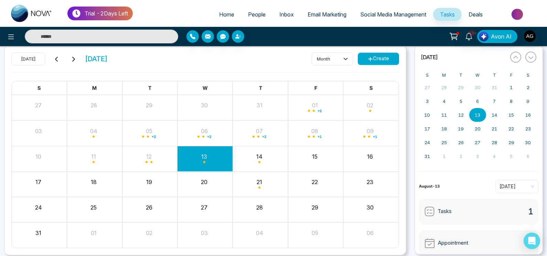
click at [246, 10] on link "People" at bounding box center [256, 14] width 31 height 13
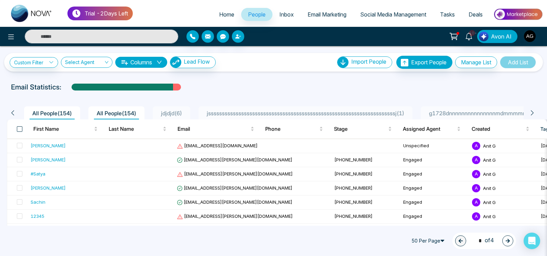
click at [22, 128] on span at bounding box center [20, 129] width 6 height 6
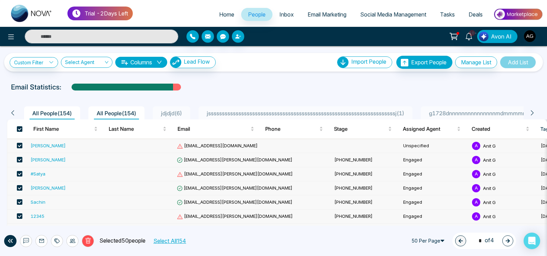
click at [177, 242] on button "Select All 154" at bounding box center [169, 240] width 37 height 9
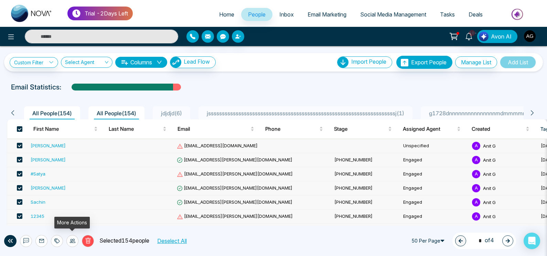
click at [70, 243] on icon at bounding box center [73, 241] width 6 height 6
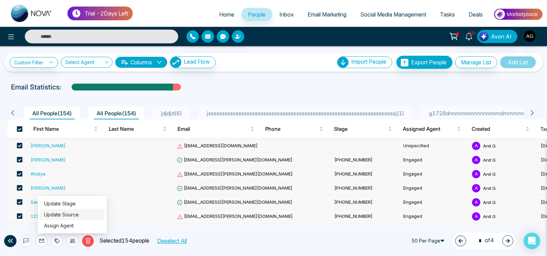
click at [79, 214] on link "Update Source" at bounding box center [61, 215] width 35 height 6
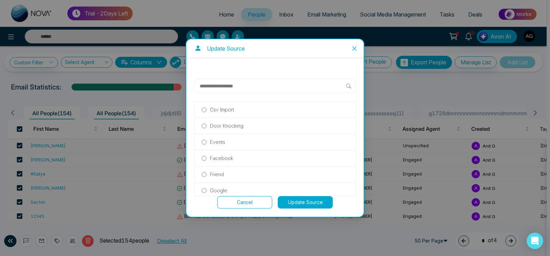
scroll to position [51, 0]
click at [310, 202] on button "Update Source" at bounding box center [305, 202] width 55 height 12
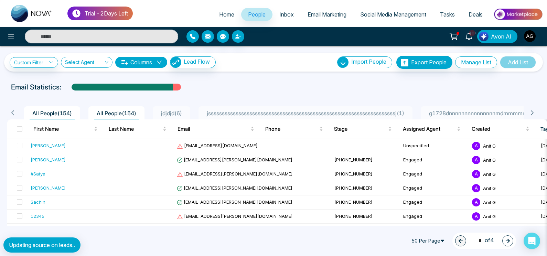
click at [15, 44] on div "10+ Avon AI" at bounding box center [273, 36] width 547 height 19
click at [15, 41] on icon at bounding box center [11, 37] width 8 height 8
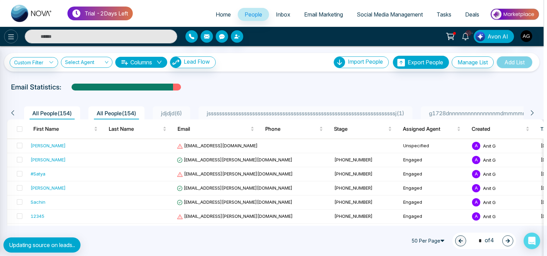
click at [9, 37] on div at bounding box center [273, 128] width 547 height 256
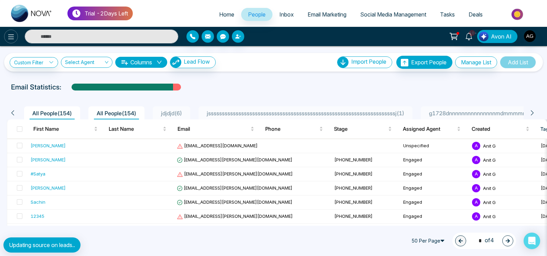
click at [12, 39] on icon at bounding box center [11, 37] width 8 height 8
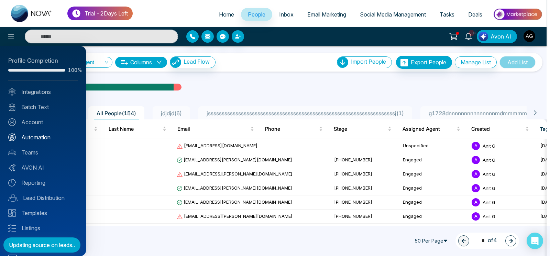
click at [41, 139] on link "Automation" at bounding box center [42, 137] width 69 height 8
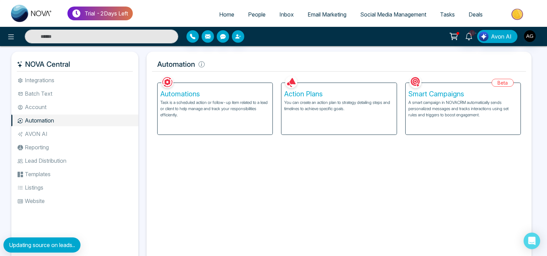
click at [253, 118] on div "Automations Task is a scheduled action or follow-up item related to a lead or c…" at bounding box center [215, 109] width 115 height 52
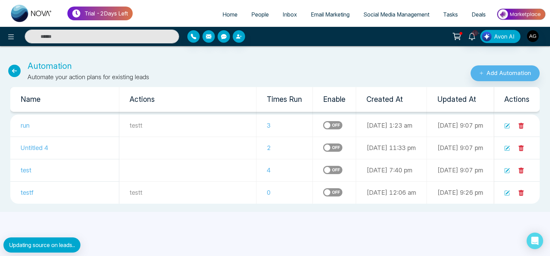
click at [509, 193] on icon at bounding box center [508, 193] width 6 height 6
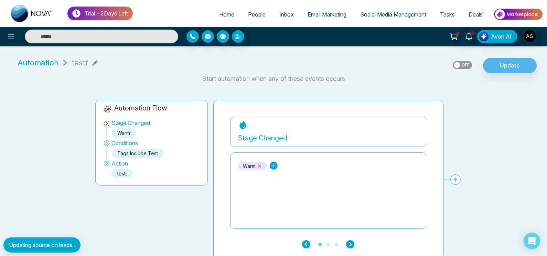
click at [250, 12] on span "People" at bounding box center [257, 14] width 18 height 7
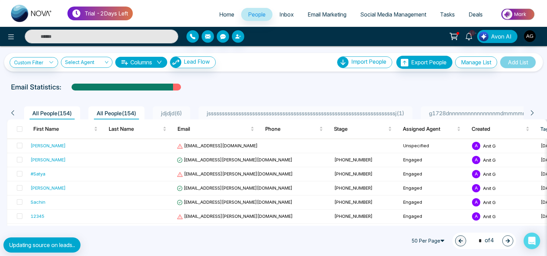
click at [326, 112] on span "jssssssssssssssssssssssssssssssssssssssssssssssssssssssssssssssssssssj ( 1 )" at bounding box center [305, 113] width 203 height 7
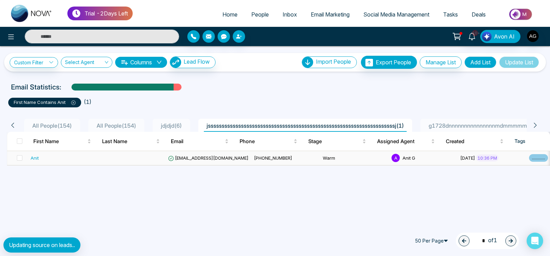
click at [251, 161] on td "[PHONE_NUMBER]" at bounding box center [285, 158] width 69 height 14
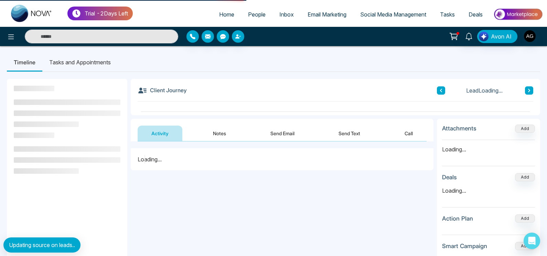
click at [237, 161] on div "Loading..." at bounding box center [282, 159] width 303 height 22
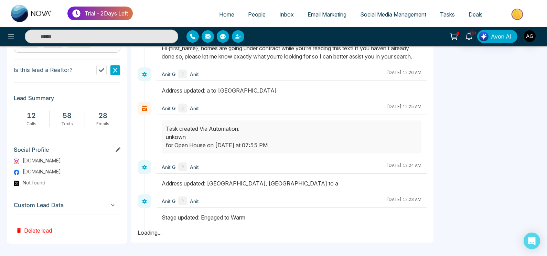
scroll to position [200, 0]
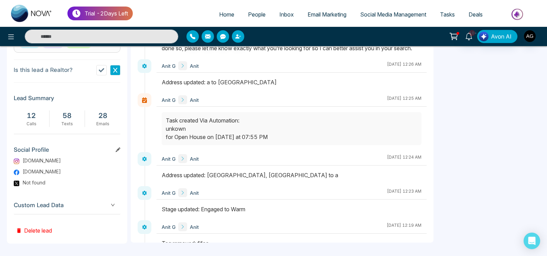
click at [110, 208] on span "Custom Lead Data" at bounding box center [67, 205] width 107 height 9
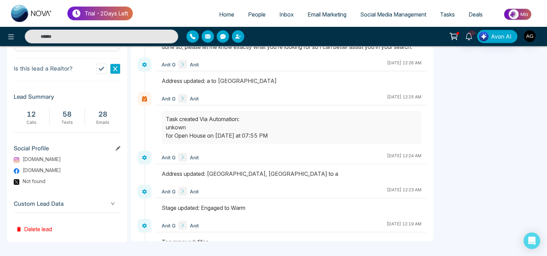
scroll to position [0, 0]
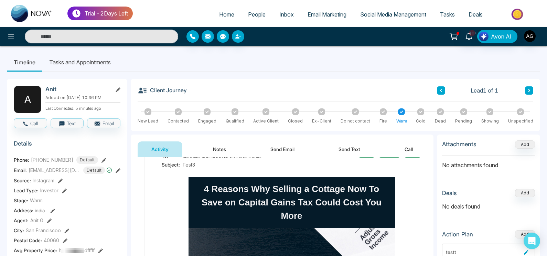
click at [92, 65] on li "Tasks and Appointments" at bounding box center [79, 62] width 75 height 19
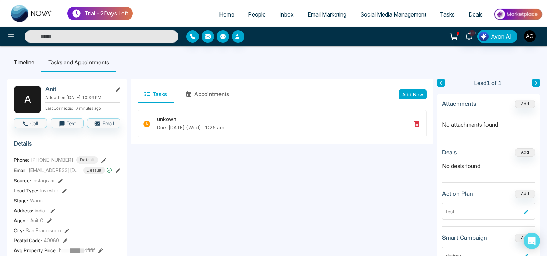
click at [25, 69] on li "Timeline" at bounding box center [24, 62] width 34 height 19
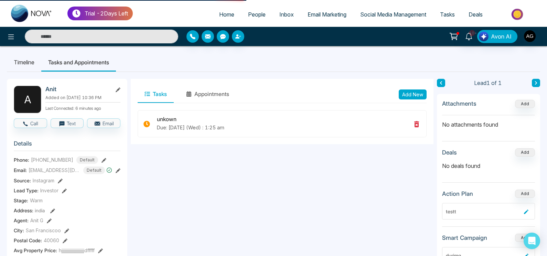
click at [25, 69] on li "Timeline" at bounding box center [24, 62] width 34 height 19
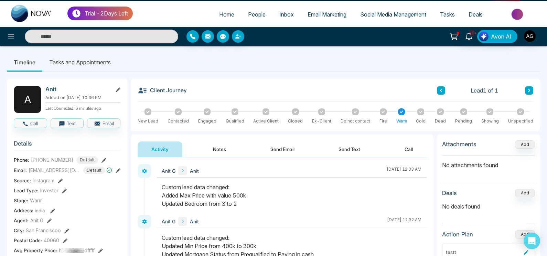
drag, startPoint x: 524, startPoint y: 92, endPoint x: 536, endPoint y: 90, distance: 12.1
click at [536, 90] on div "Client Journey Lead 1 of 1 New Lead Contacted Engaged Qualified Active Client C…" at bounding box center [335, 105] width 409 height 52
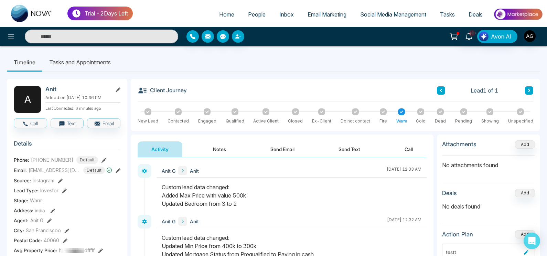
click at [248, 11] on span "People" at bounding box center [257, 14] width 18 height 7
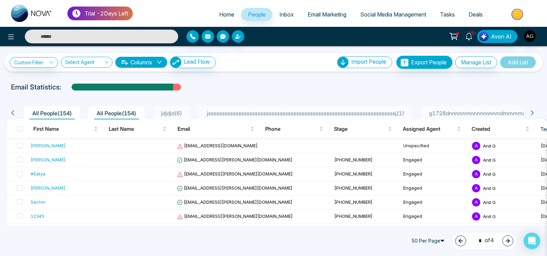
click at [436, 243] on span "50 Per Page" at bounding box center [428, 240] width 41 height 11
click at [425, 225] on div "100 Per Page" at bounding box center [428, 227] width 33 height 8
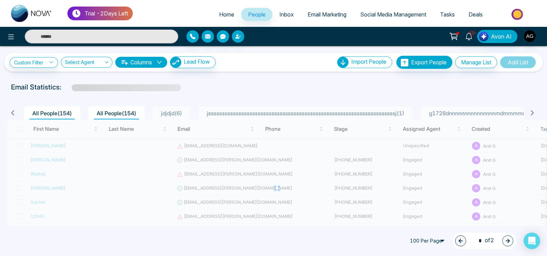
click at [427, 240] on div at bounding box center [277, 188] width 540 height 138
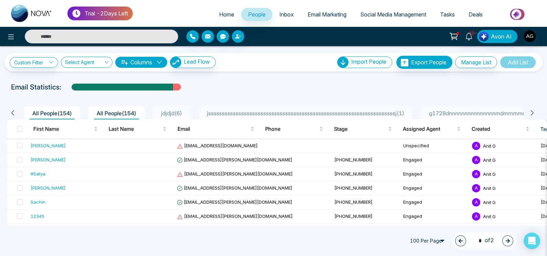
click at [427, 240] on span "100 Per Page" at bounding box center [428, 240] width 41 height 11
click at [431, 206] on div "20 Per Page" at bounding box center [428, 205] width 33 height 8
click at [506, 240] on icon "button" at bounding box center [507, 240] width 5 height 5
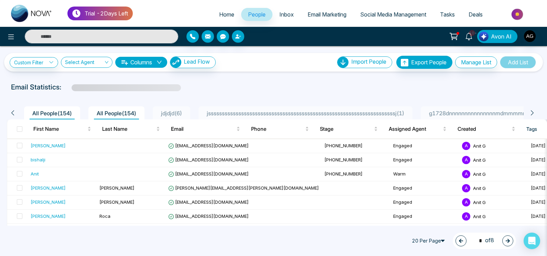
click at [434, 240] on span "20 Per Page" at bounding box center [429, 240] width 41 height 11
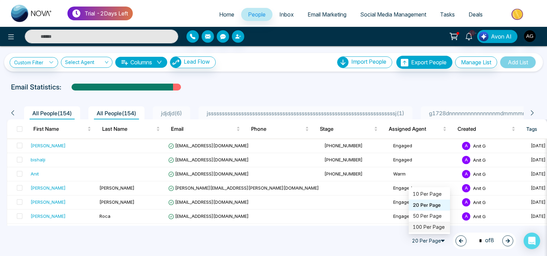
click at [424, 224] on div "100 Per Page" at bounding box center [429, 227] width 33 height 8
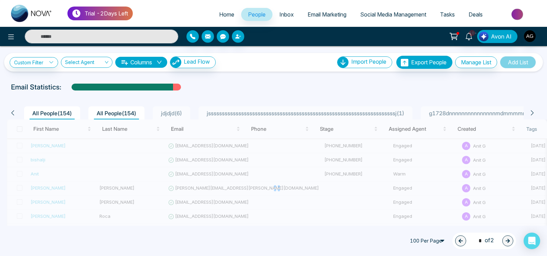
click at [434, 242] on div at bounding box center [277, 188] width 540 height 138
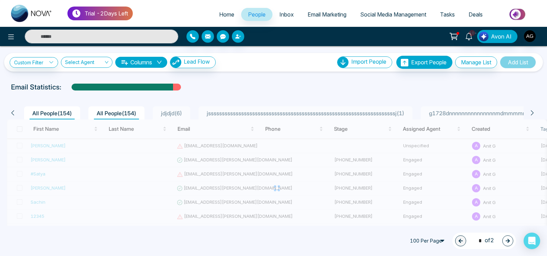
click at [431, 239] on div at bounding box center [277, 188] width 540 height 138
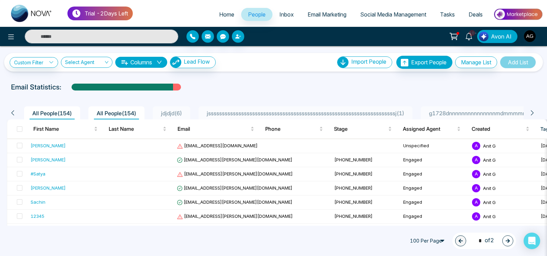
click at [438, 240] on span "100 Per Page" at bounding box center [428, 240] width 41 height 11
click at [431, 211] on div "50 Per Page" at bounding box center [428, 216] width 41 height 11
click at [509, 239] on icon "button" at bounding box center [507, 240] width 5 height 5
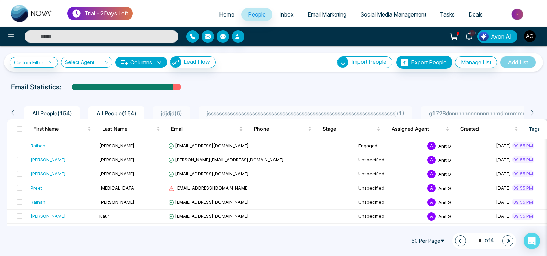
click at [509, 239] on icon "button" at bounding box center [507, 240] width 5 height 5
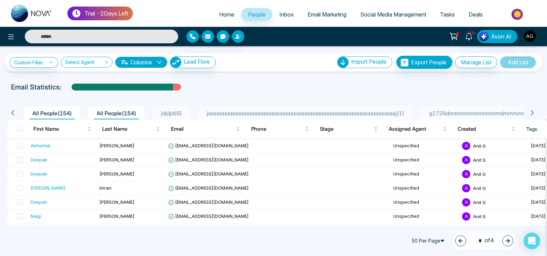
click at [509, 239] on icon "button" at bounding box center [507, 240] width 5 height 5
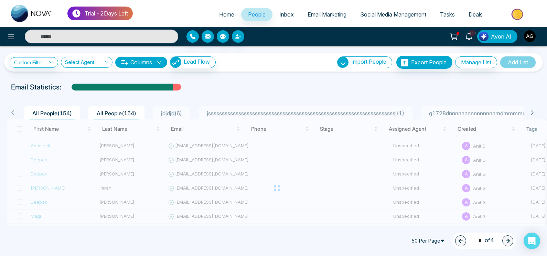
type input "*"
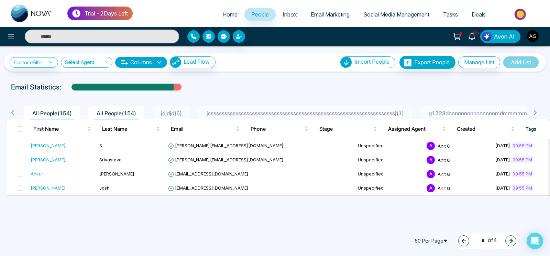
click at [289, 20] on link "Inbox" at bounding box center [290, 14] width 28 height 13
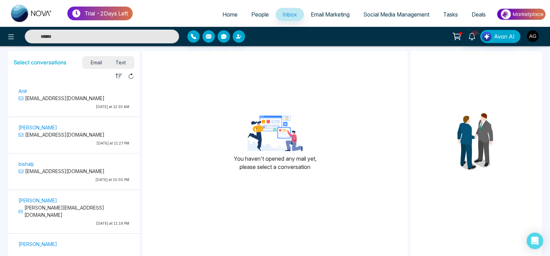
click at [106, 95] on p "[EMAIL_ADDRESS][DOMAIN_NAME]" at bounding box center [74, 98] width 111 height 7
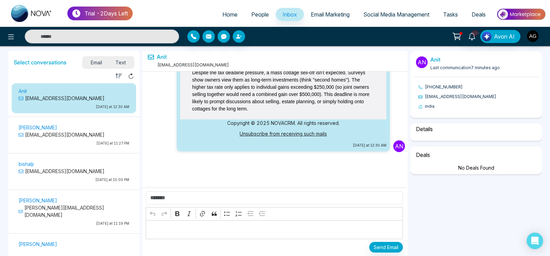
select select "****"
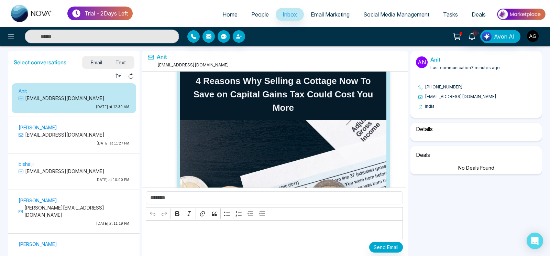
select select "*********"
select select "********"
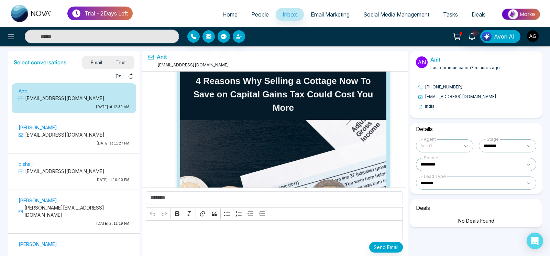
scroll to position [21102, 0]
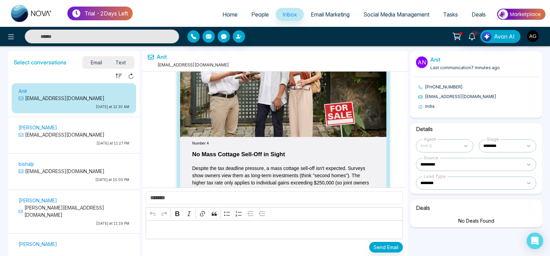
click at [121, 63] on span "Text" at bounding box center [121, 62] width 24 height 9
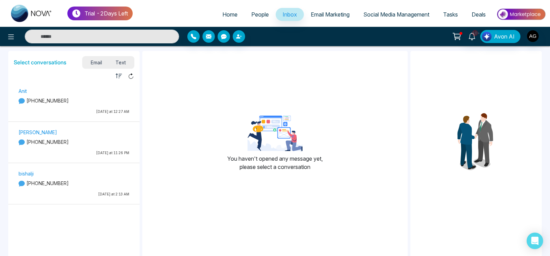
click at [99, 63] on span "Email" at bounding box center [96, 62] width 25 height 9
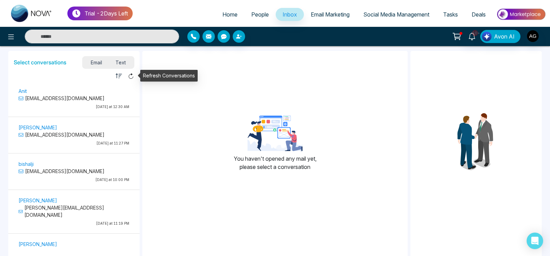
click at [130, 78] on icon at bounding box center [131, 76] width 4 height 6
click at [476, 41] on link "10+" at bounding box center [472, 36] width 17 height 12
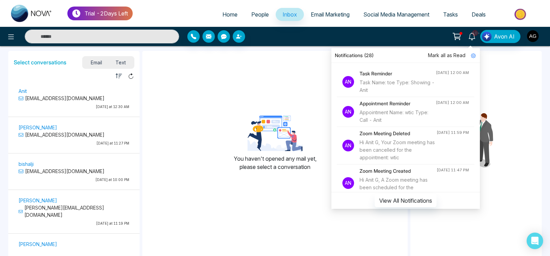
click at [538, 34] on img "button" at bounding box center [533, 36] width 12 height 12
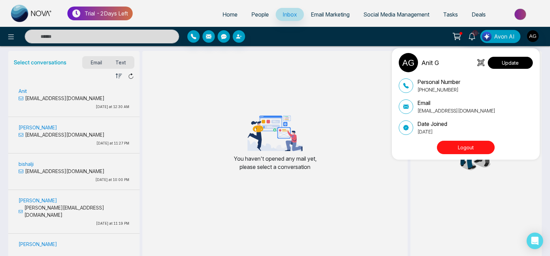
click at [518, 59] on button "Update" at bounding box center [510, 63] width 45 height 12
select select
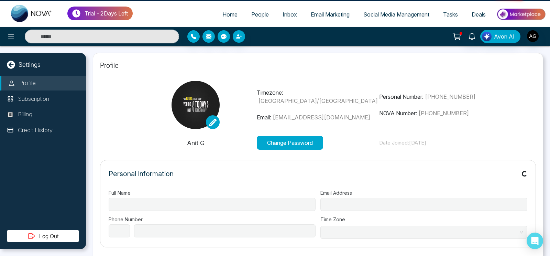
type input "******"
type input "**********"
select select "***"
type input "**********"
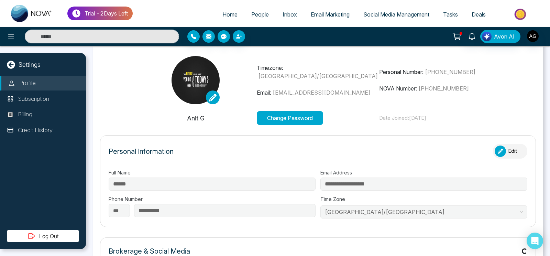
type input "**********"
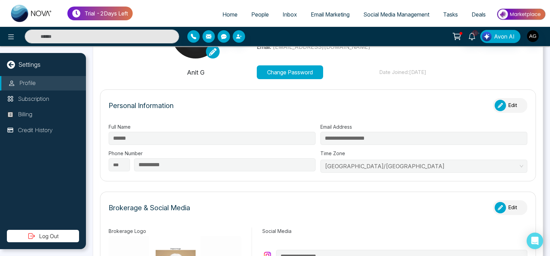
scroll to position [73, 0]
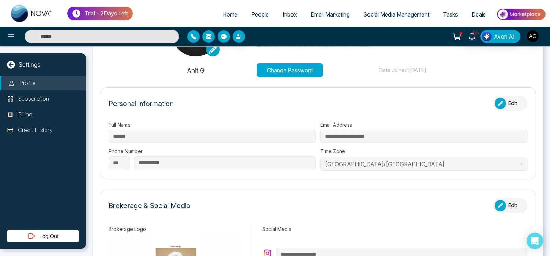
click at [501, 106] on div "button" at bounding box center [500, 103] width 11 height 11
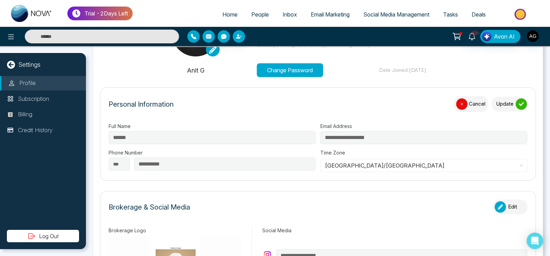
click at [510, 104] on button "Update" at bounding box center [510, 104] width 36 height 15
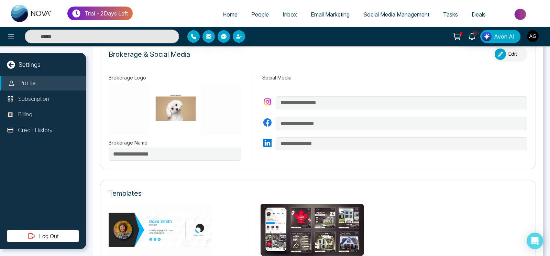
scroll to position [226, 0]
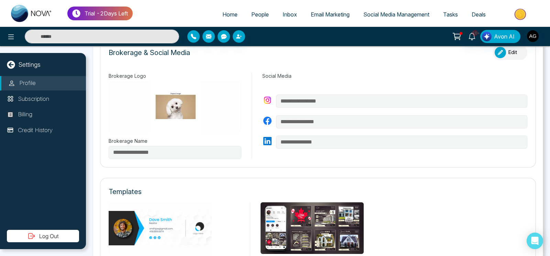
click at [506, 53] on button "Edit" at bounding box center [510, 52] width 34 height 15
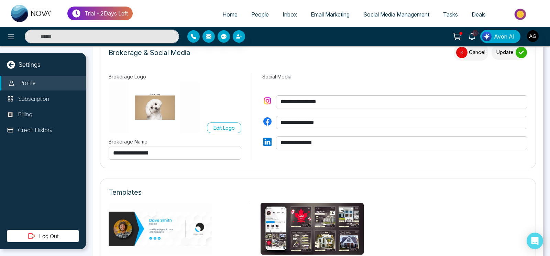
click at [516, 47] on div "submit" at bounding box center [521, 52] width 11 height 11
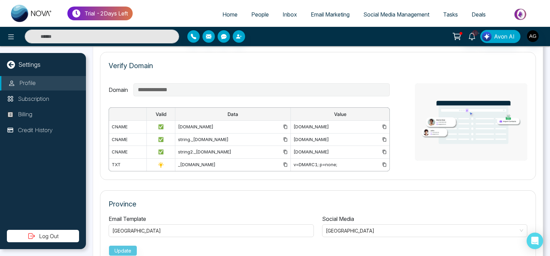
scroll to position [502, 0]
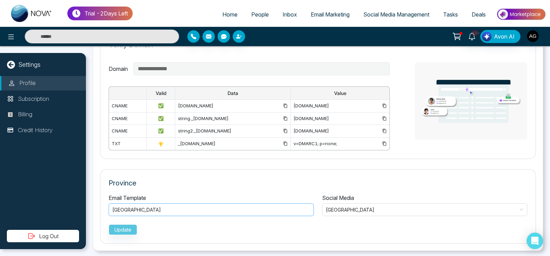
click at [269, 209] on div "[GEOGRAPHIC_DATA]" at bounding box center [211, 210] width 198 height 8
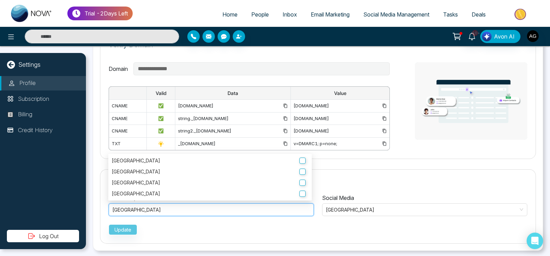
click at [269, 209] on div "[GEOGRAPHIC_DATA]" at bounding box center [211, 210] width 198 height 8
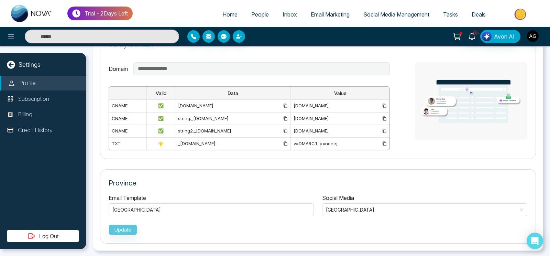
click at [129, 229] on div "Update" at bounding box center [318, 228] width 419 height 13
click at [304, 209] on div "[GEOGRAPHIC_DATA]" at bounding box center [211, 210] width 198 height 8
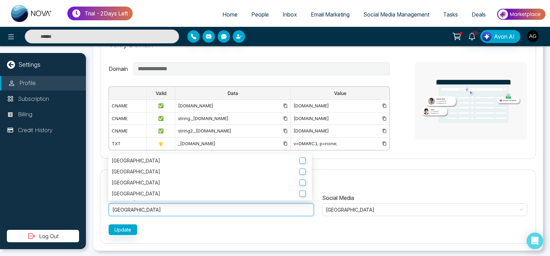
click at [211, 226] on div "Update" at bounding box center [318, 228] width 419 height 13
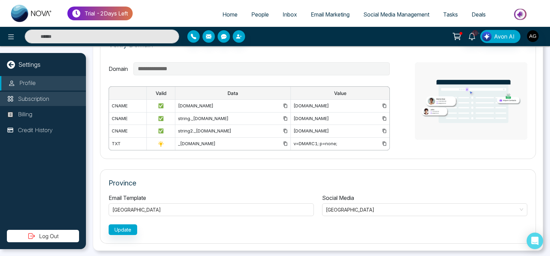
click at [63, 98] on li "Subscription" at bounding box center [43, 99] width 86 height 14
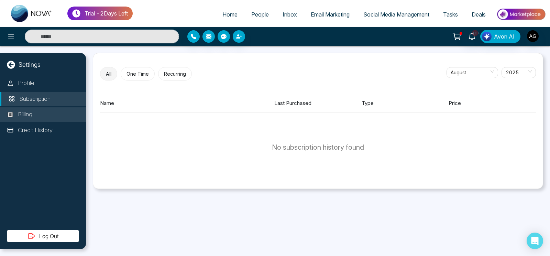
click at [53, 120] on li "Billing" at bounding box center [43, 114] width 86 height 14
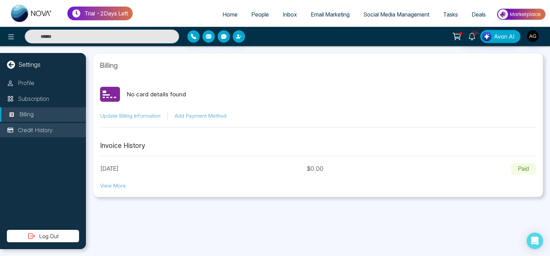
click at [57, 135] on li "Credit History" at bounding box center [43, 130] width 86 height 14
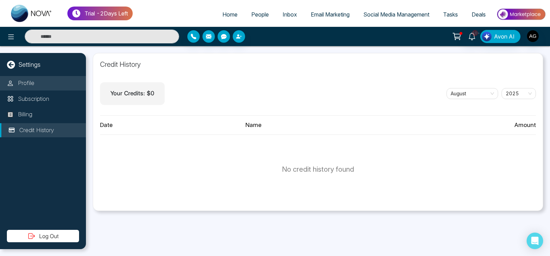
click at [54, 82] on li "Profile" at bounding box center [43, 83] width 86 height 14
select select "***"
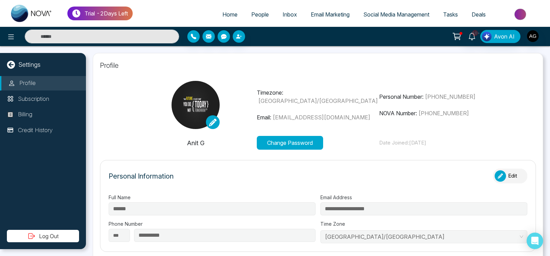
type input "**********"
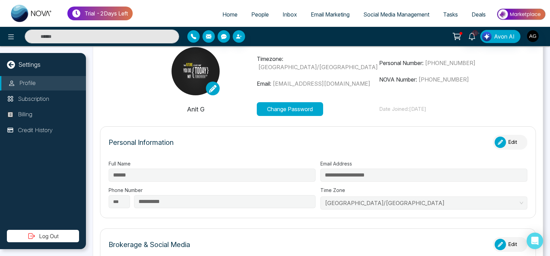
scroll to position [35, 0]
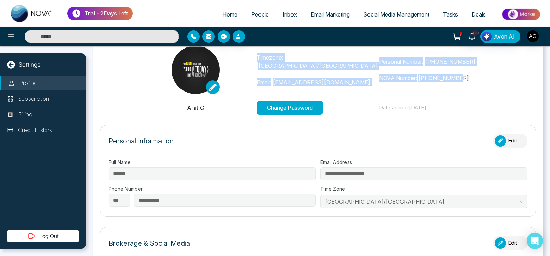
drag, startPoint x: 257, startPoint y: 56, endPoint x: 529, endPoint y: 91, distance: 274.7
click at [529, 91] on section "Timezone: [GEOGRAPHIC_DATA]/[GEOGRAPHIC_DATA] Email: [EMAIL_ADDRESS][DOMAIN_NAM…" at bounding box center [318, 80] width 436 height 69
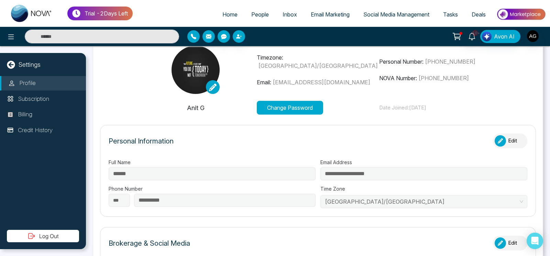
click at [529, 91] on section "Timezone: [GEOGRAPHIC_DATA]/[GEOGRAPHIC_DATA] Email: [EMAIL_ADDRESS][DOMAIN_NAM…" at bounding box center [318, 80] width 436 height 69
click at [503, 135] on button "Edit" at bounding box center [510, 140] width 34 height 15
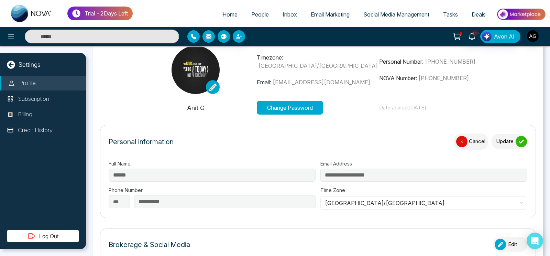
click at [503, 135] on button "Update" at bounding box center [510, 141] width 36 height 15
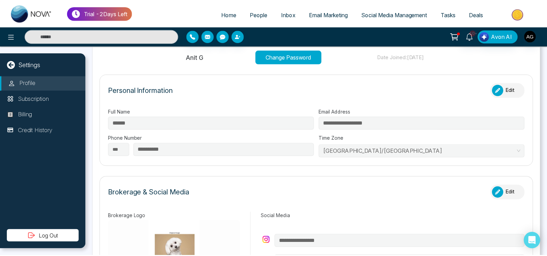
scroll to position [0, 0]
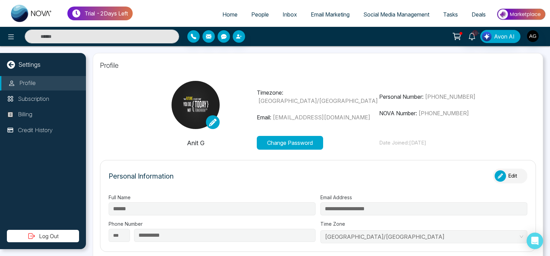
click at [18, 63] on div "Settings" at bounding box center [43, 64] width 86 height 9
click at [13, 64] on icon at bounding box center [11, 65] width 8 height 8
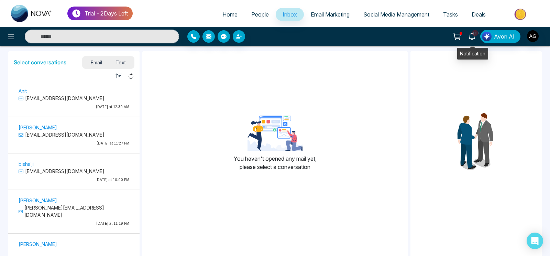
click at [474, 35] on icon at bounding box center [473, 37] width 8 height 8
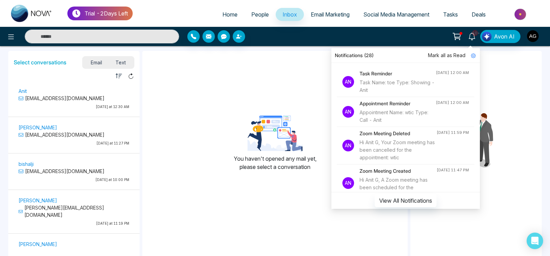
click at [535, 36] on img "button" at bounding box center [533, 36] width 12 height 12
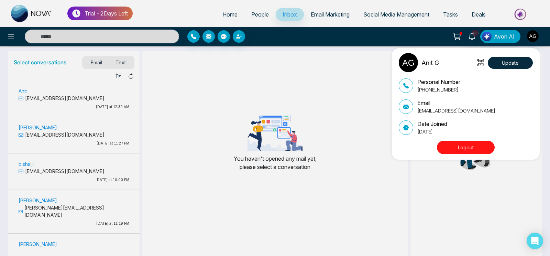
click at [328, 21] on div "Anit G Update Personal Number [PHONE_NUMBER] Email [EMAIL_ADDRESS][DOMAIN_NAME]…" at bounding box center [275, 128] width 550 height 256
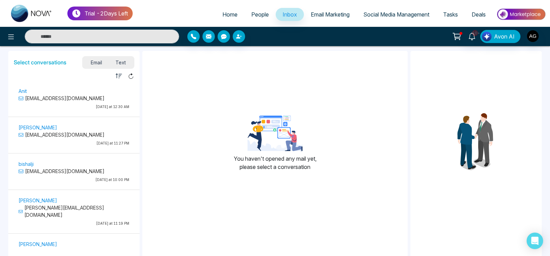
click at [328, 20] on link "Email Marketing" at bounding box center [330, 14] width 53 height 13
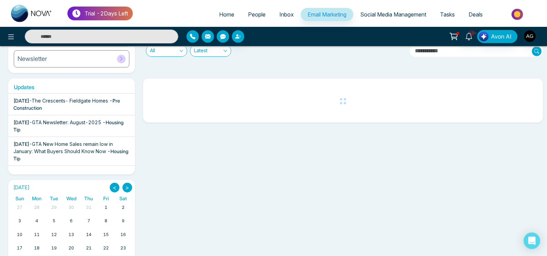
scroll to position [101, 0]
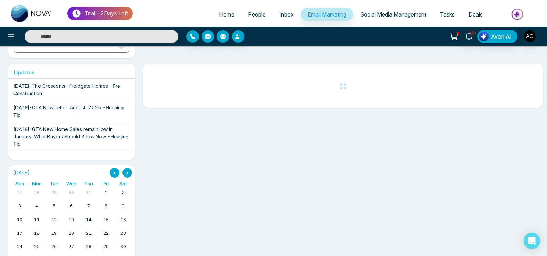
click at [127, 172] on button ">" at bounding box center [127, 173] width 10 height 10
click at [114, 172] on button "<" at bounding box center [115, 173] width 10 height 10
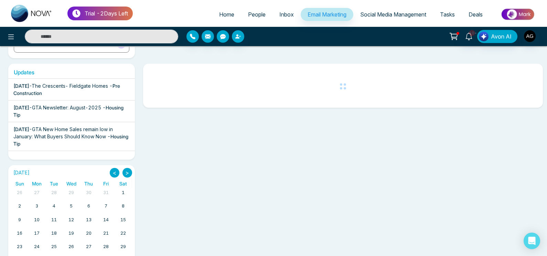
click at [114, 172] on button "<" at bounding box center [115, 173] width 10 height 10
